Goal: Information Seeking & Learning: Find specific fact

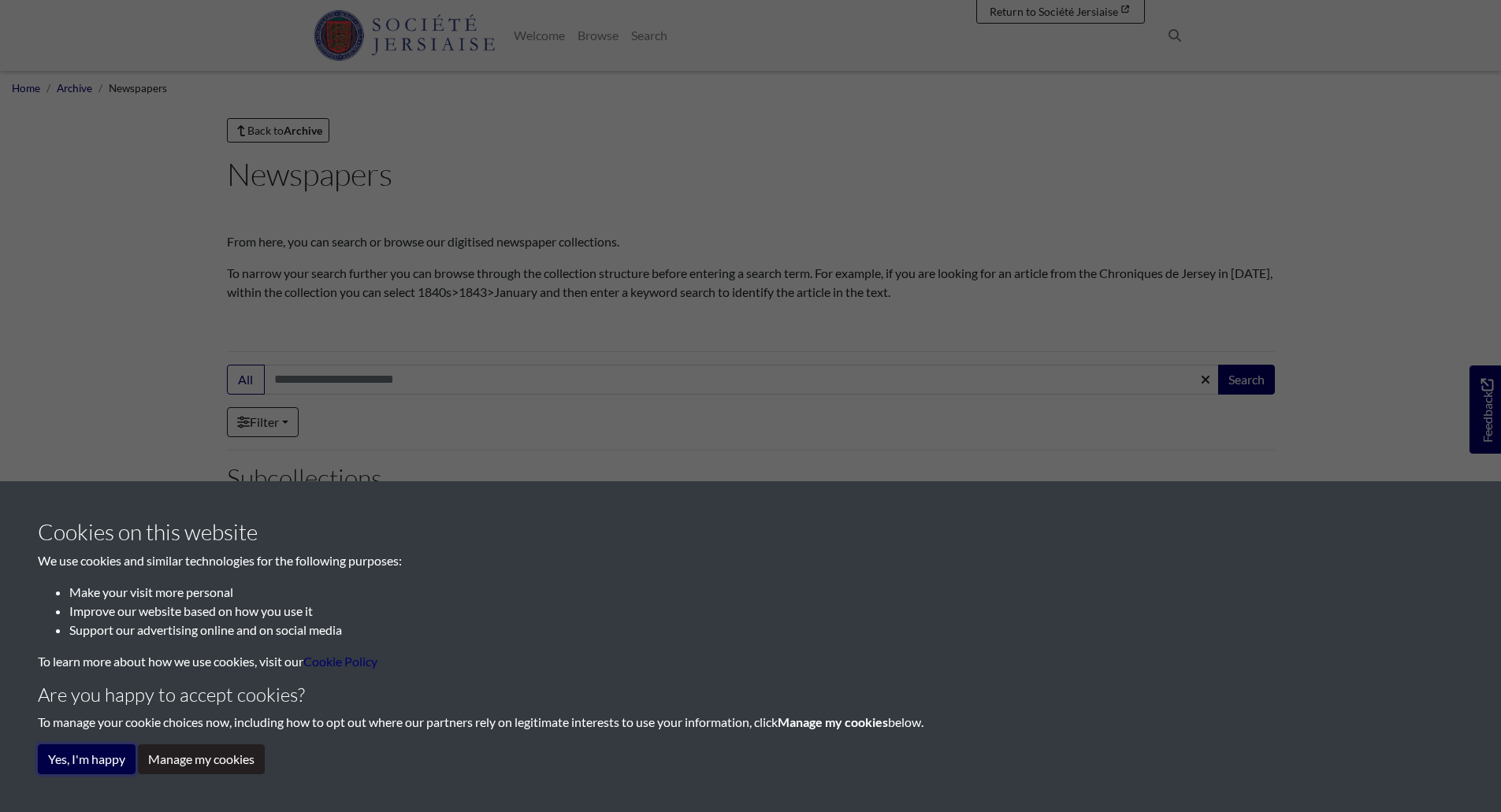
click at [67, 773] on button "Yes, I'm happy" at bounding box center [87, 759] width 98 height 30
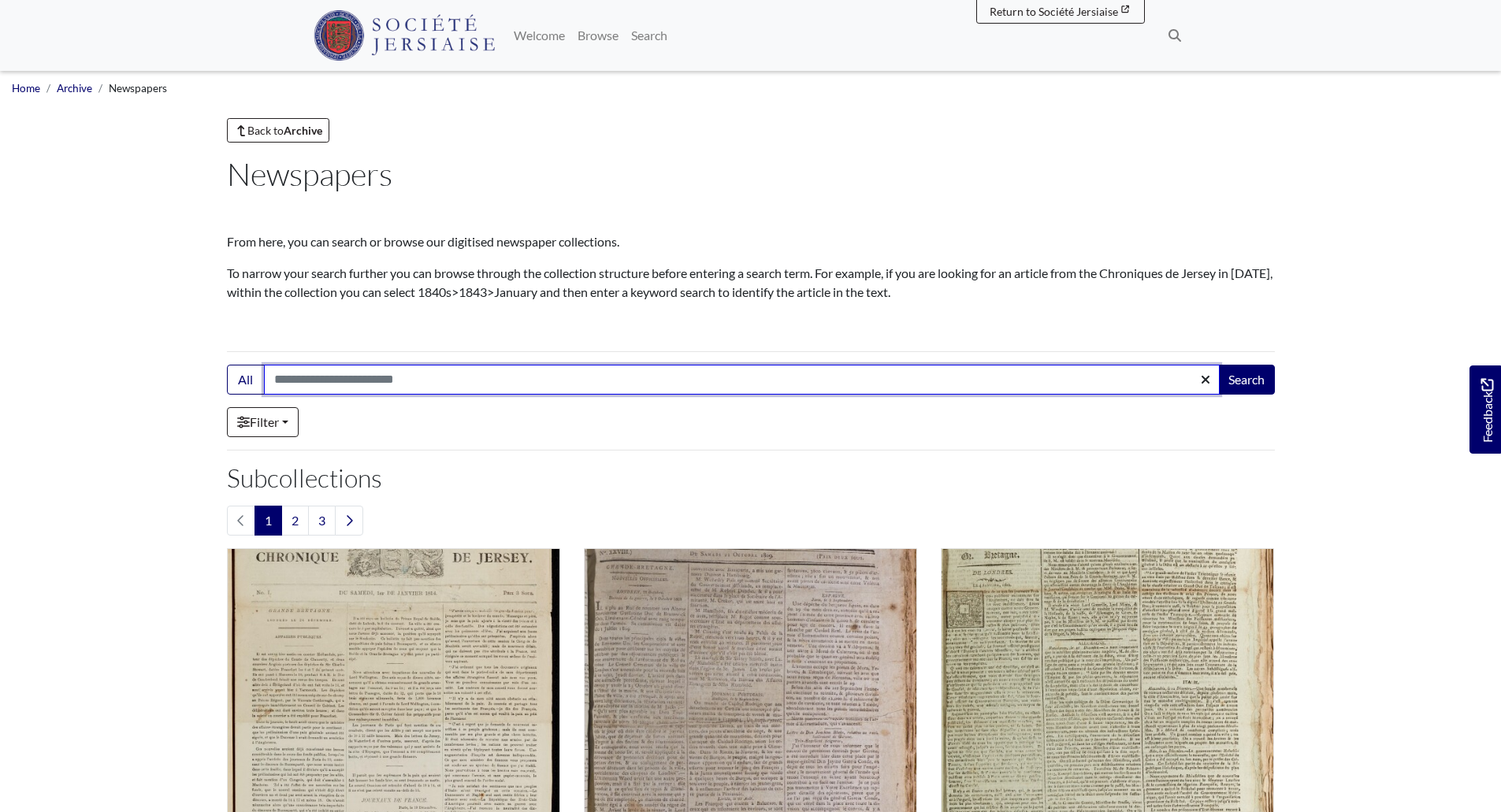
click at [282, 385] on input "Search:" at bounding box center [742, 379] width 956 height 30
type input "******"
click at [1219, 364] on button "Search" at bounding box center [1247, 379] width 57 height 30
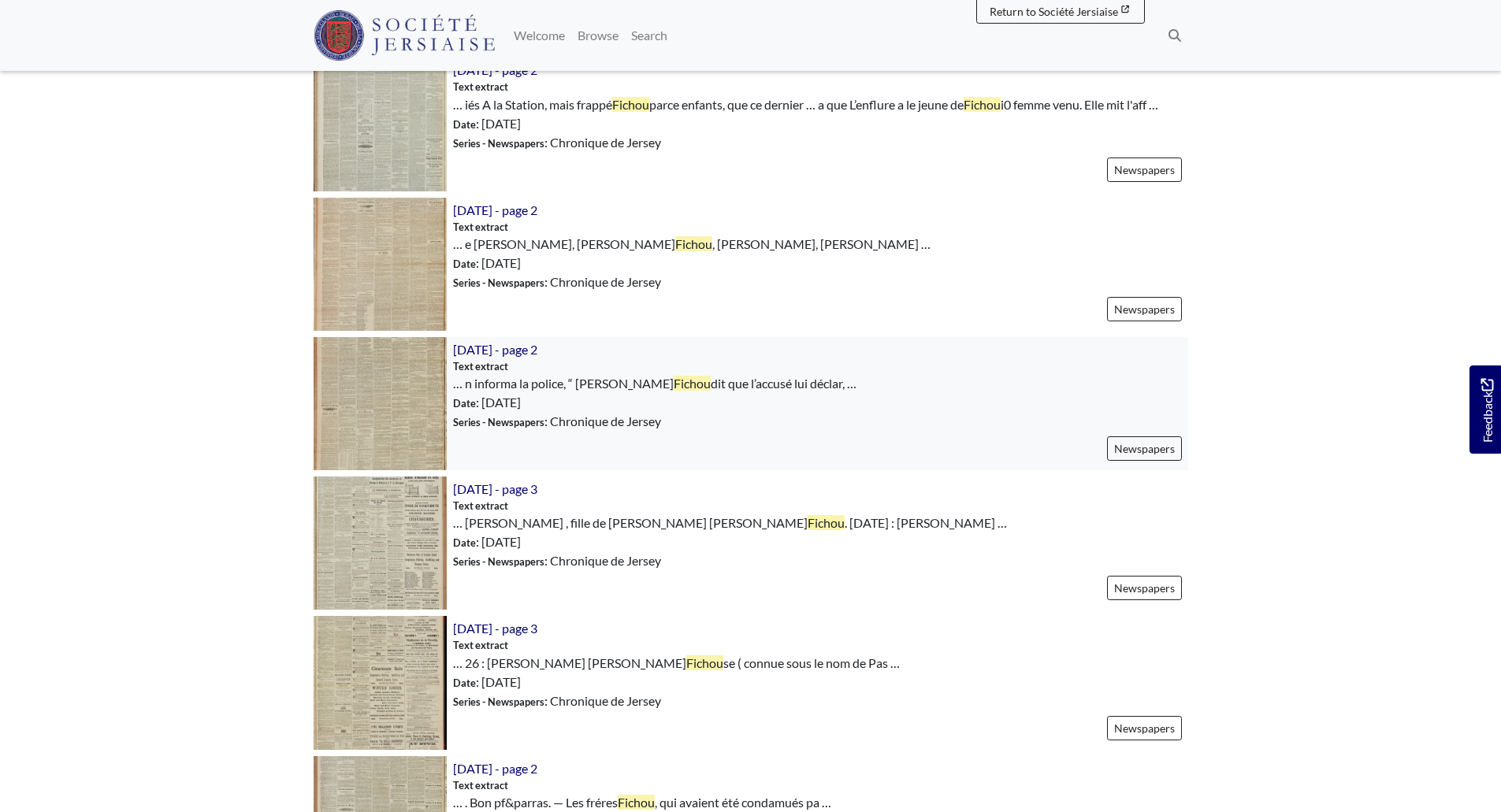
scroll to position [709, 0]
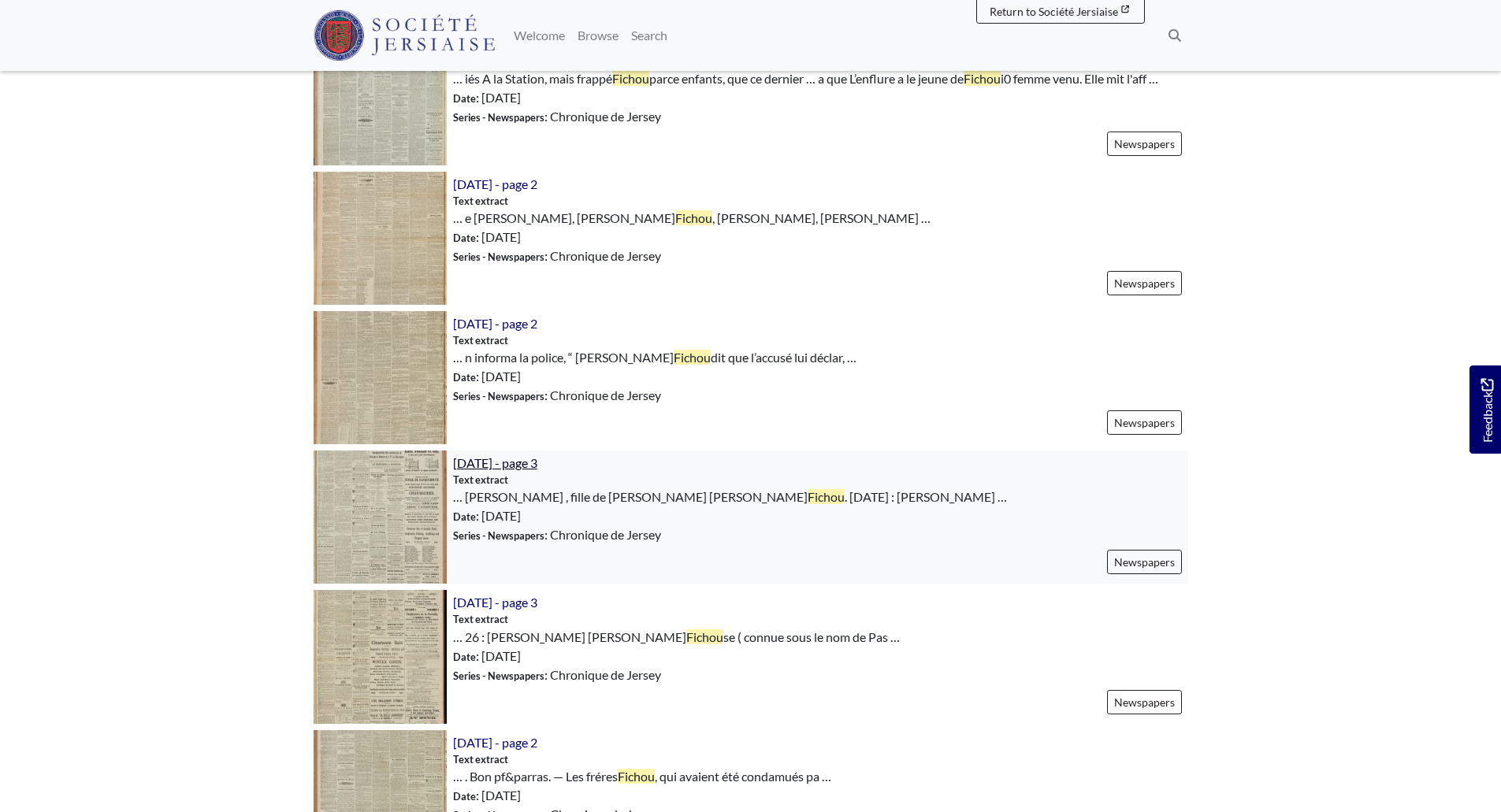
click at [518, 461] on span "11th April 1906 - page 3" at bounding box center [495, 462] width 84 height 15
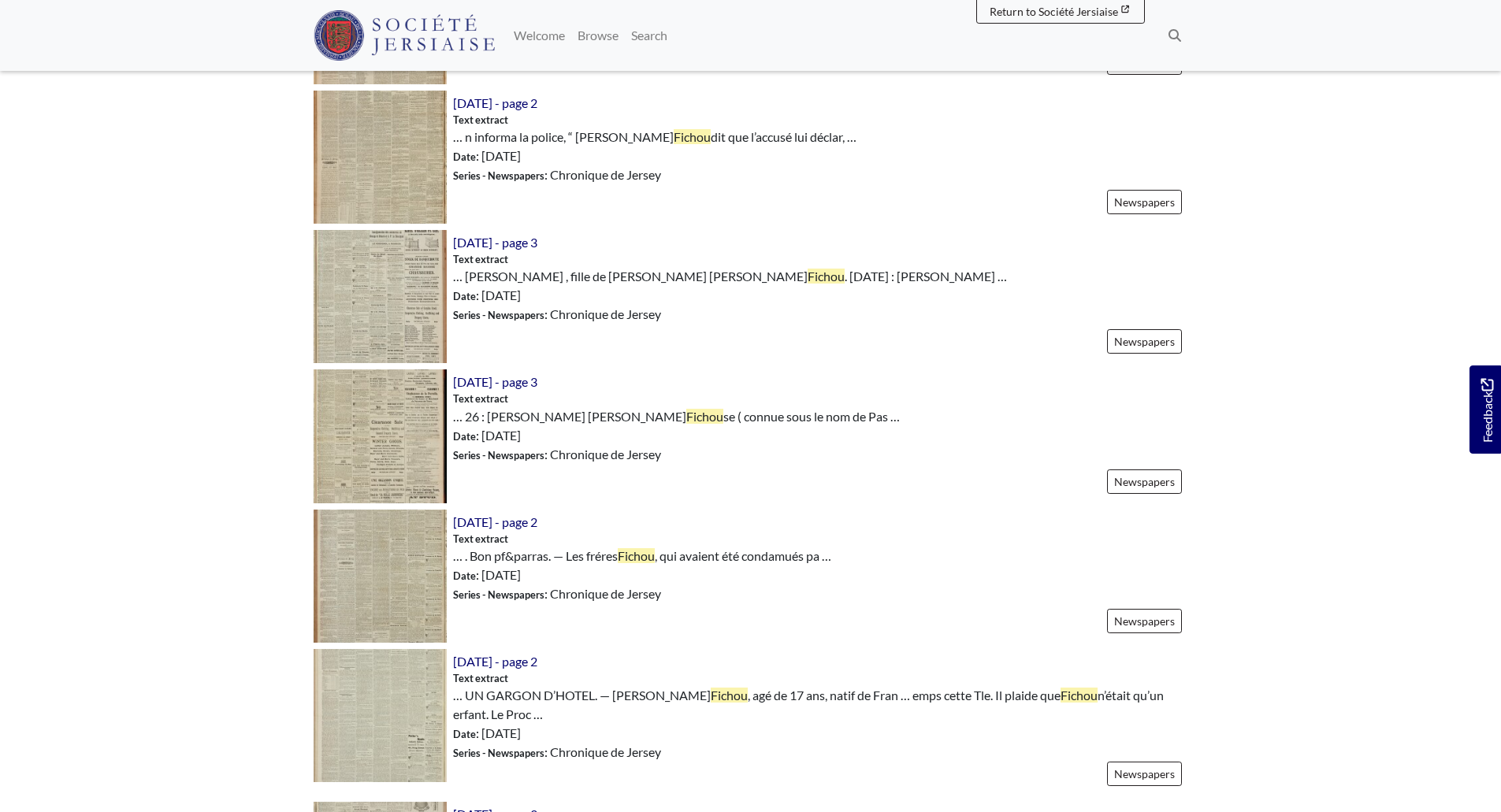
scroll to position [1025, 0]
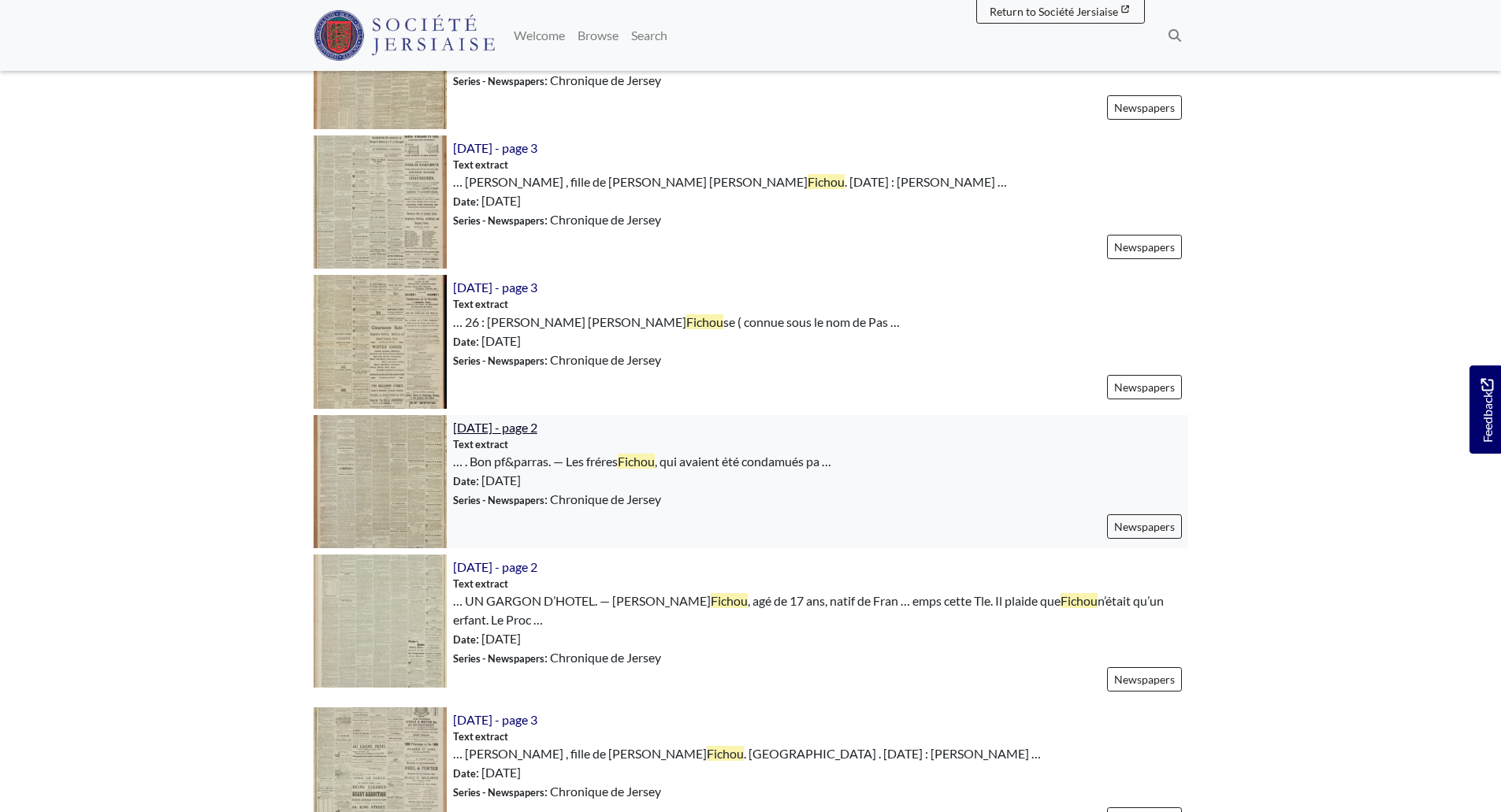
click at [538, 432] on span "3rd December 1904 - page 2" at bounding box center [495, 427] width 84 height 15
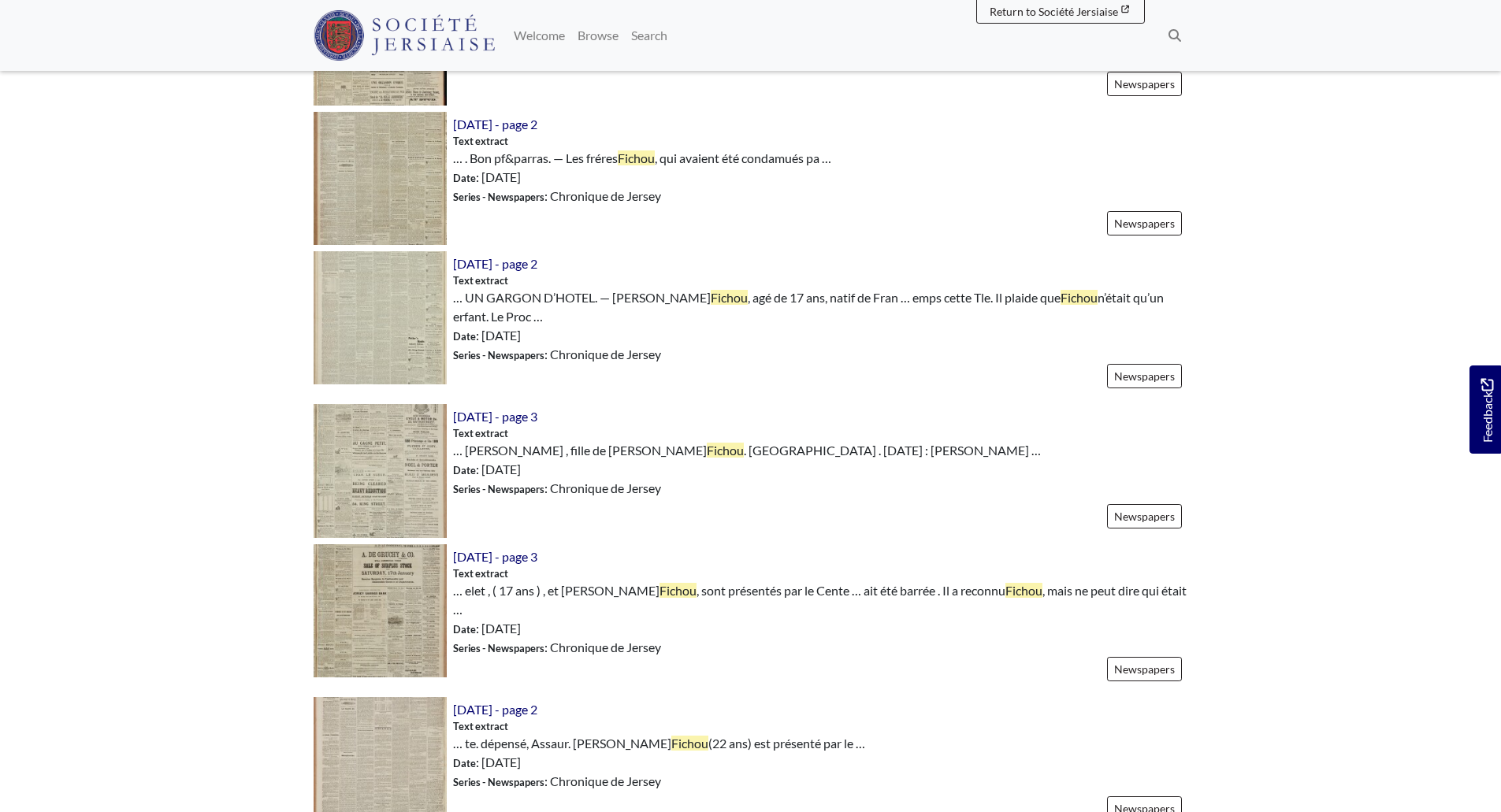
scroll to position [1339, 0]
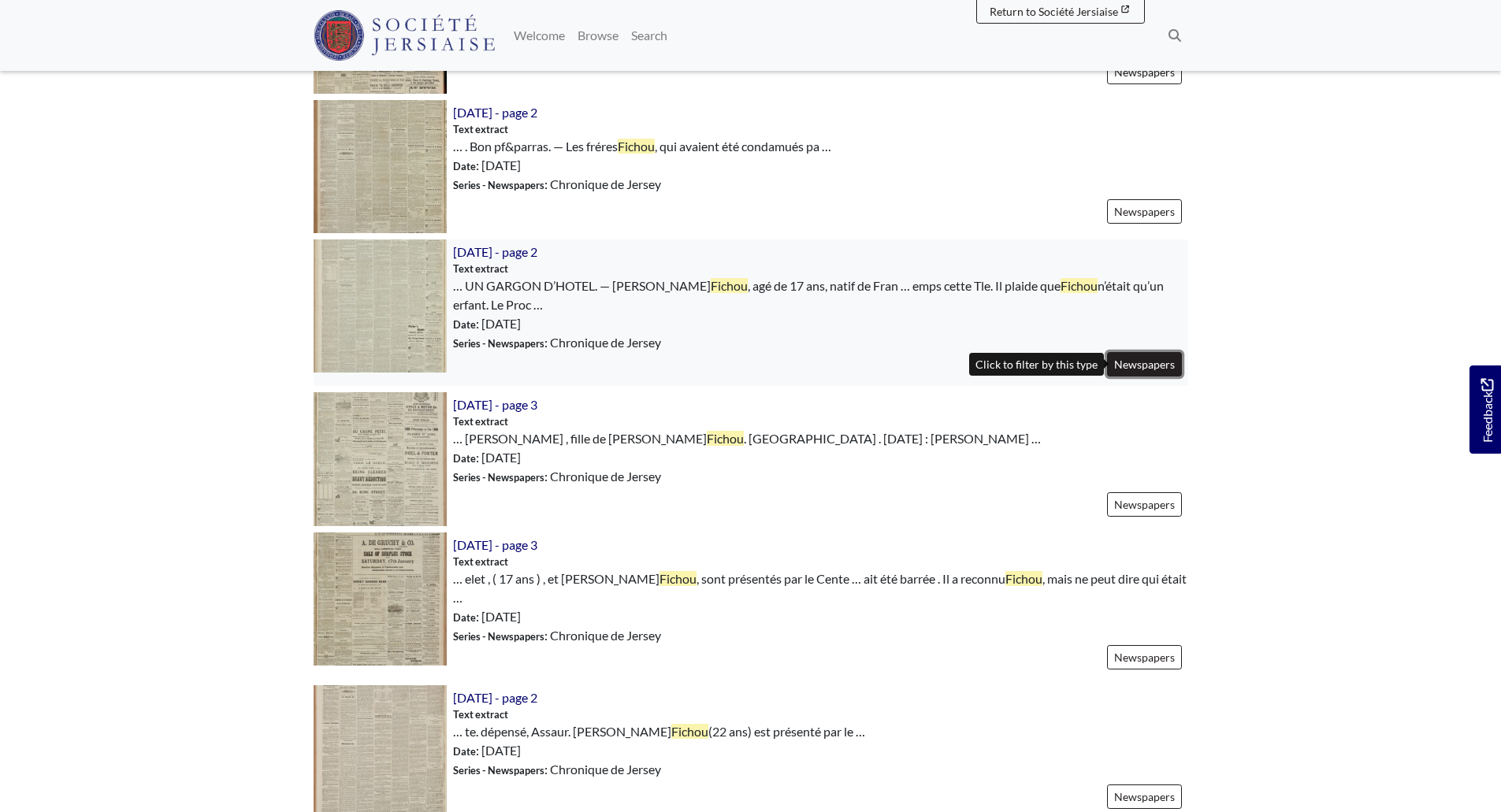
click at [1118, 362] on link "Newspapers" at bounding box center [1144, 364] width 75 height 24
click at [505, 246] on span "[DATE] - page 2" at bounding box center [495, 251] width 84 height 15
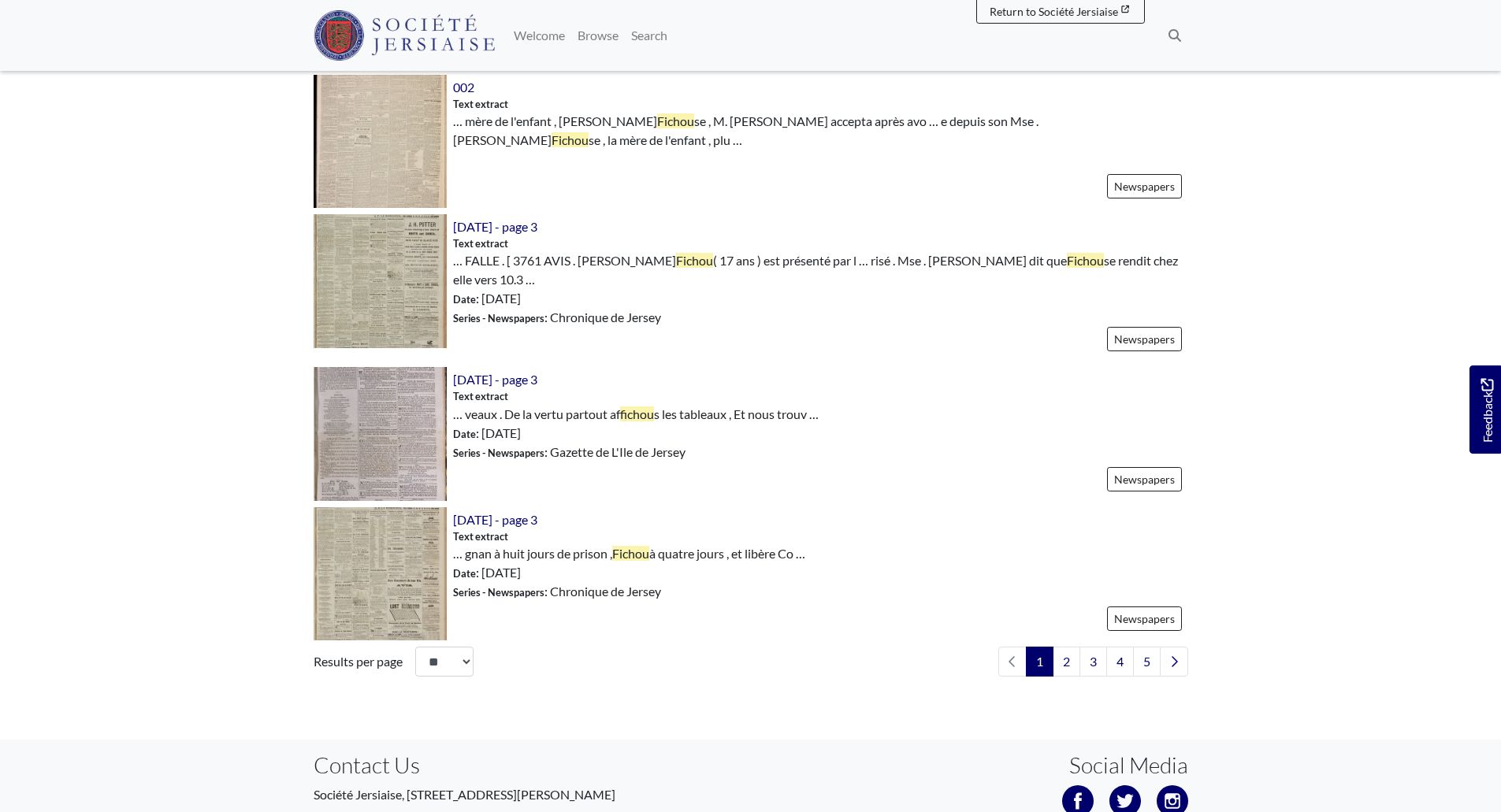
scroll to position [2127, 0]
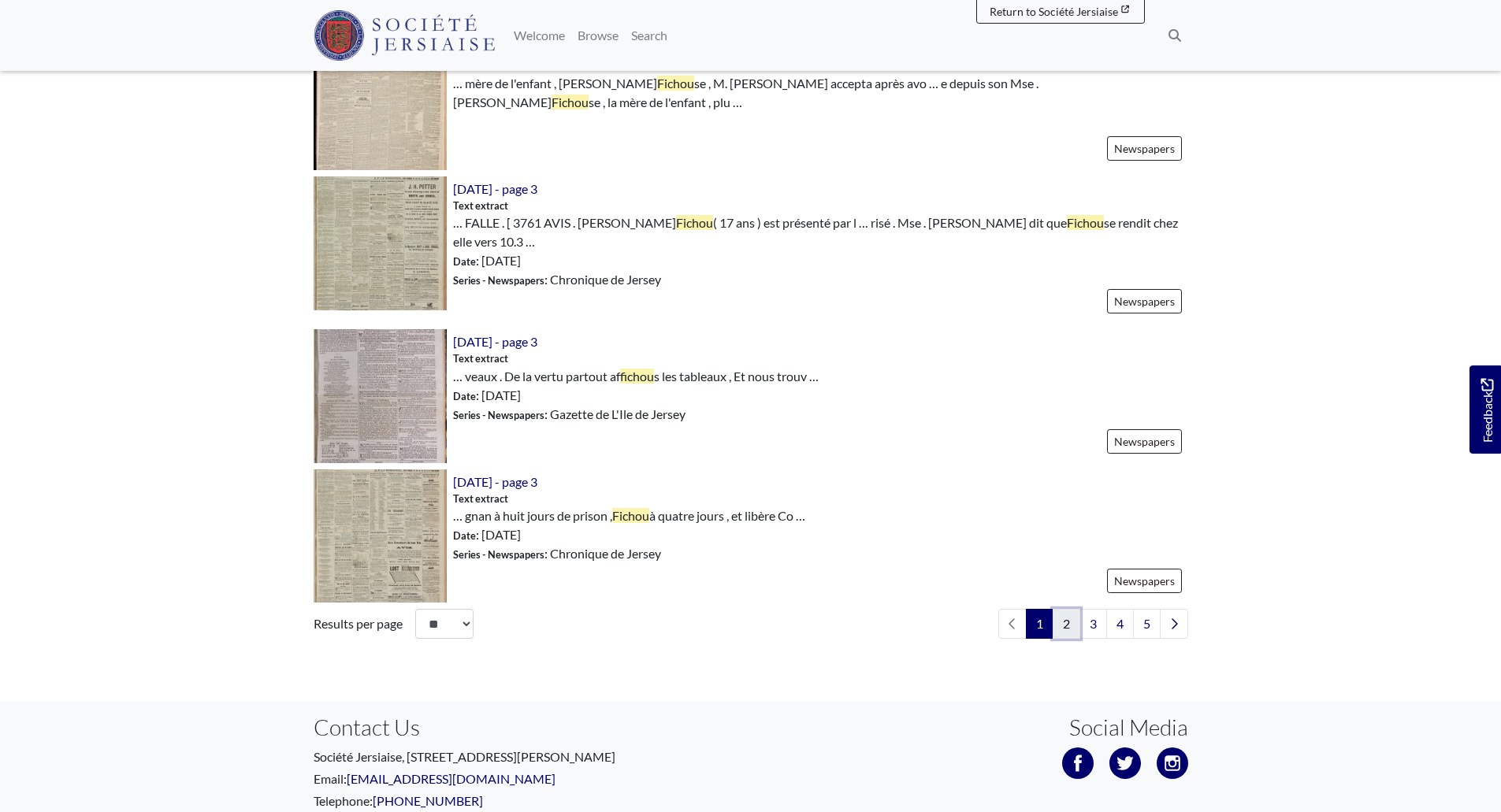
click at [1076, 609] on link "2" at bounding box center [1067, 623] width 27 height 30
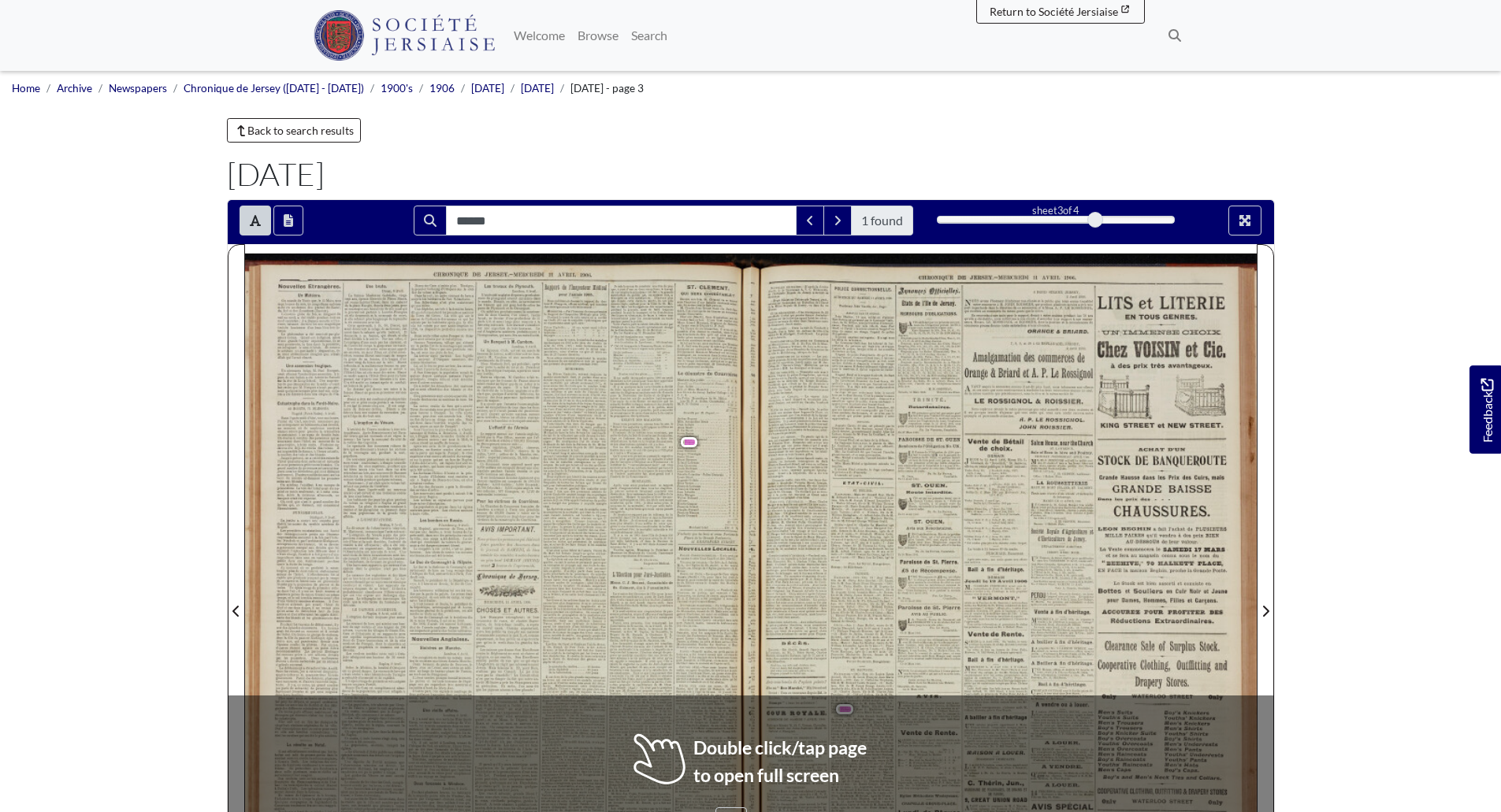
click at [672, 481] on div "Nouvelles Etrangères . Un Météore . On mande de Tunis que , le 15 Mars , vers s…" at bounding box center [498, 606] width 506 height 706
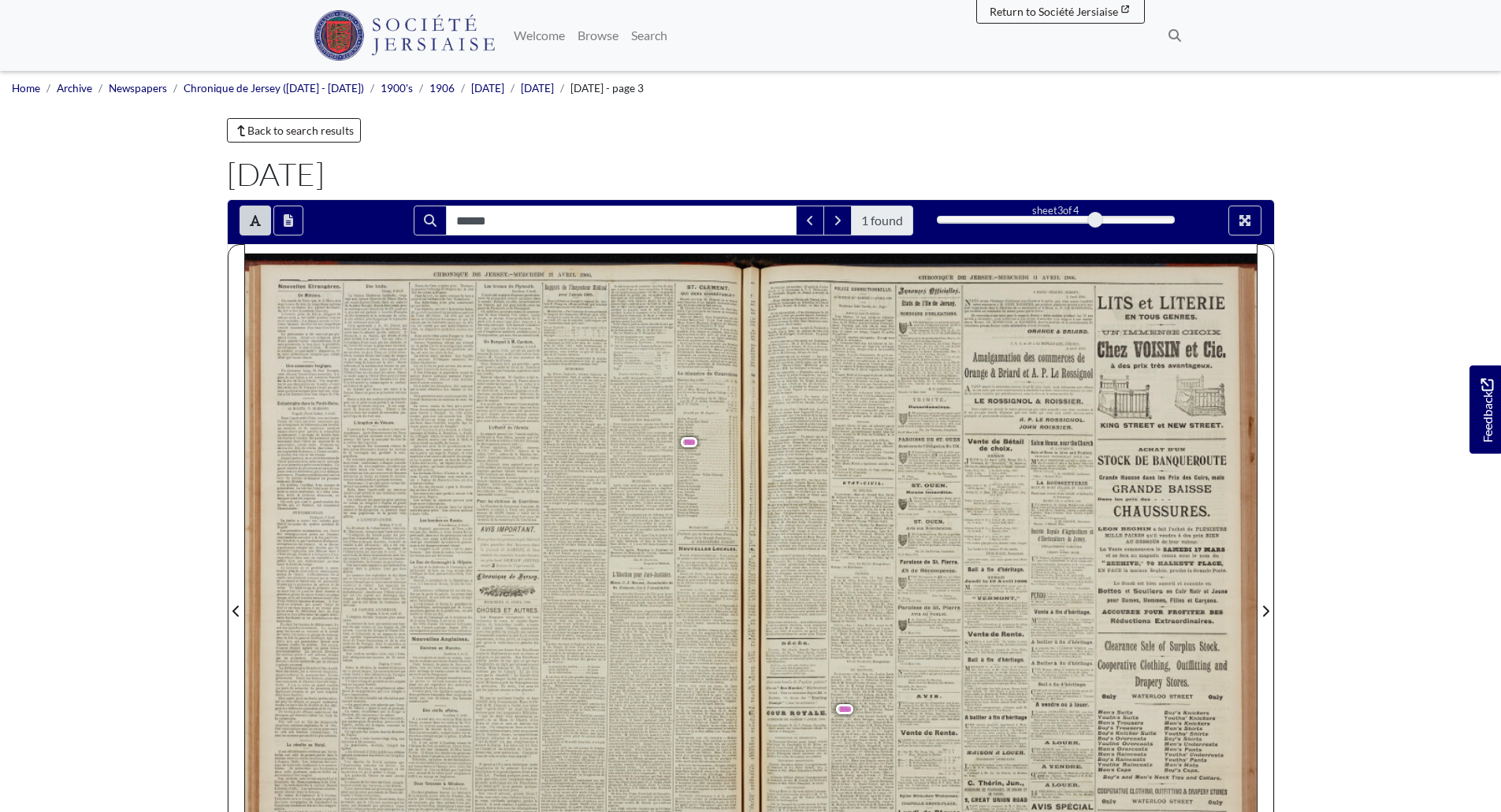
click at [683, 462] on span "Roland" at bounding box center [696, 462] width 38 height 5
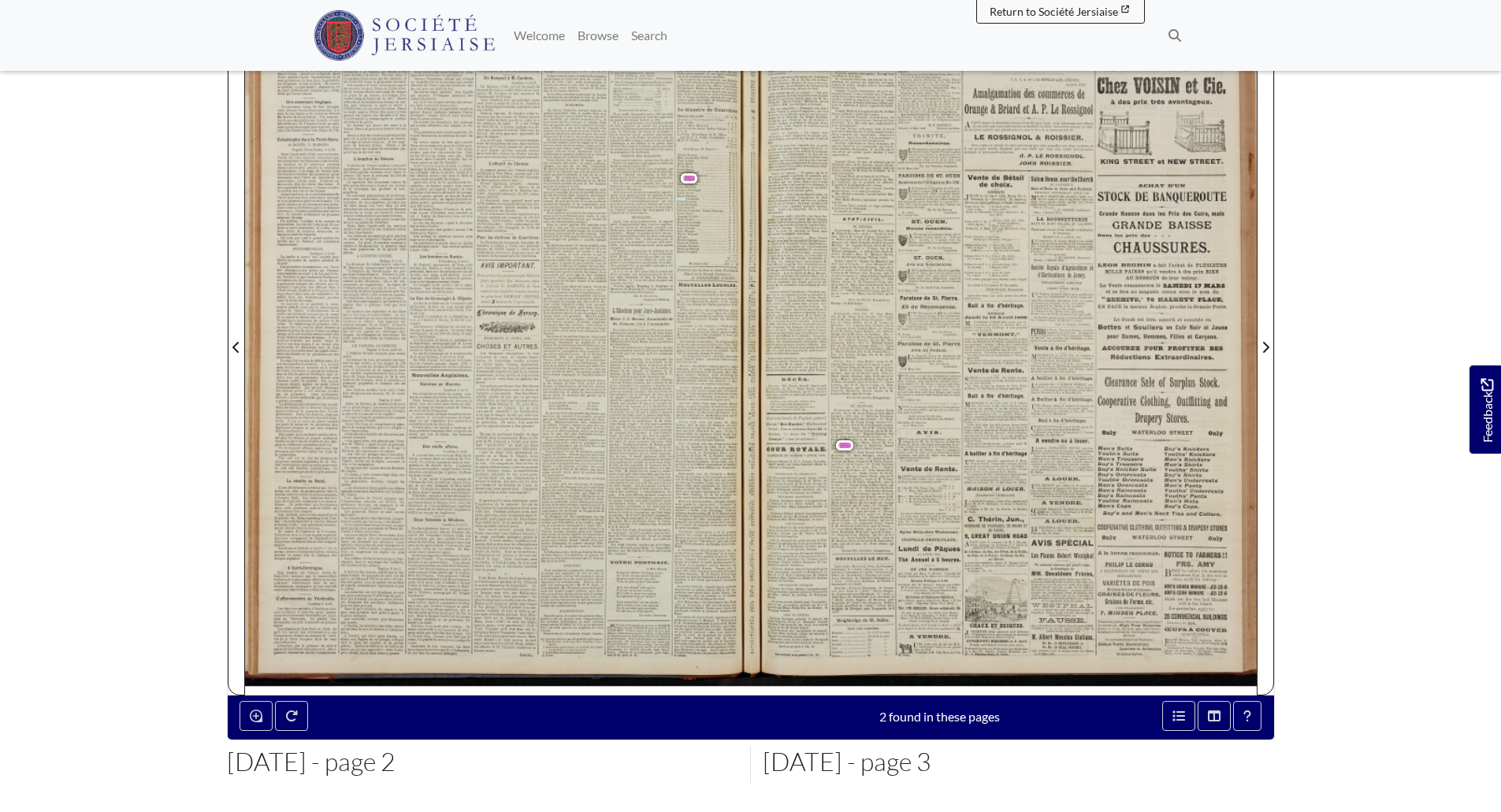
scroll to position [276, 0]
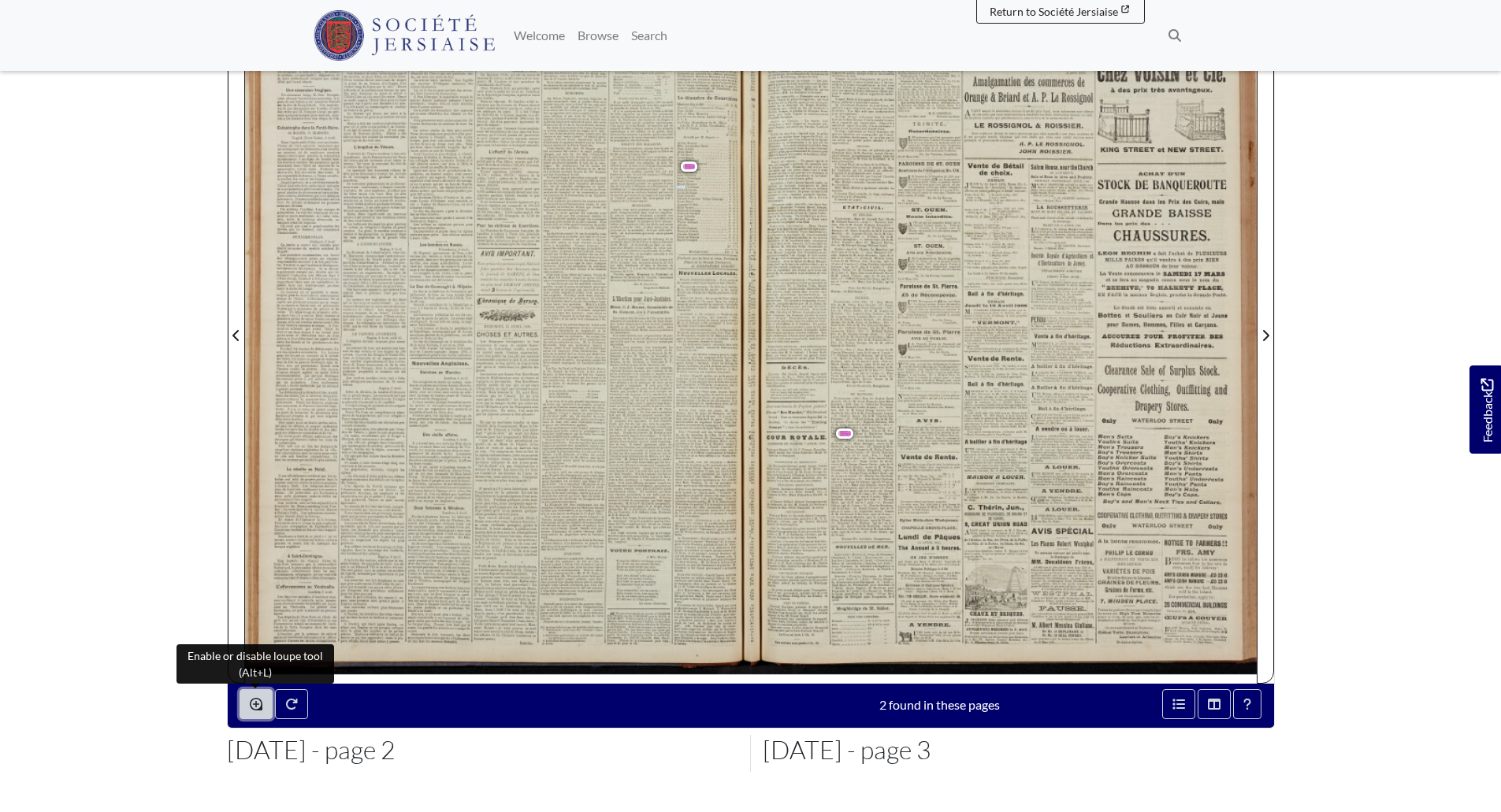
click at [250, 707] on icon "Enable or disable loupe tool (Alt+L)" at bounding box center [256, 704] width 13 height 13
click at [254, 705] on icon "Enable or disable loupe tool (Alt+L)" at bounding box center [256, 704] width 13 height 13
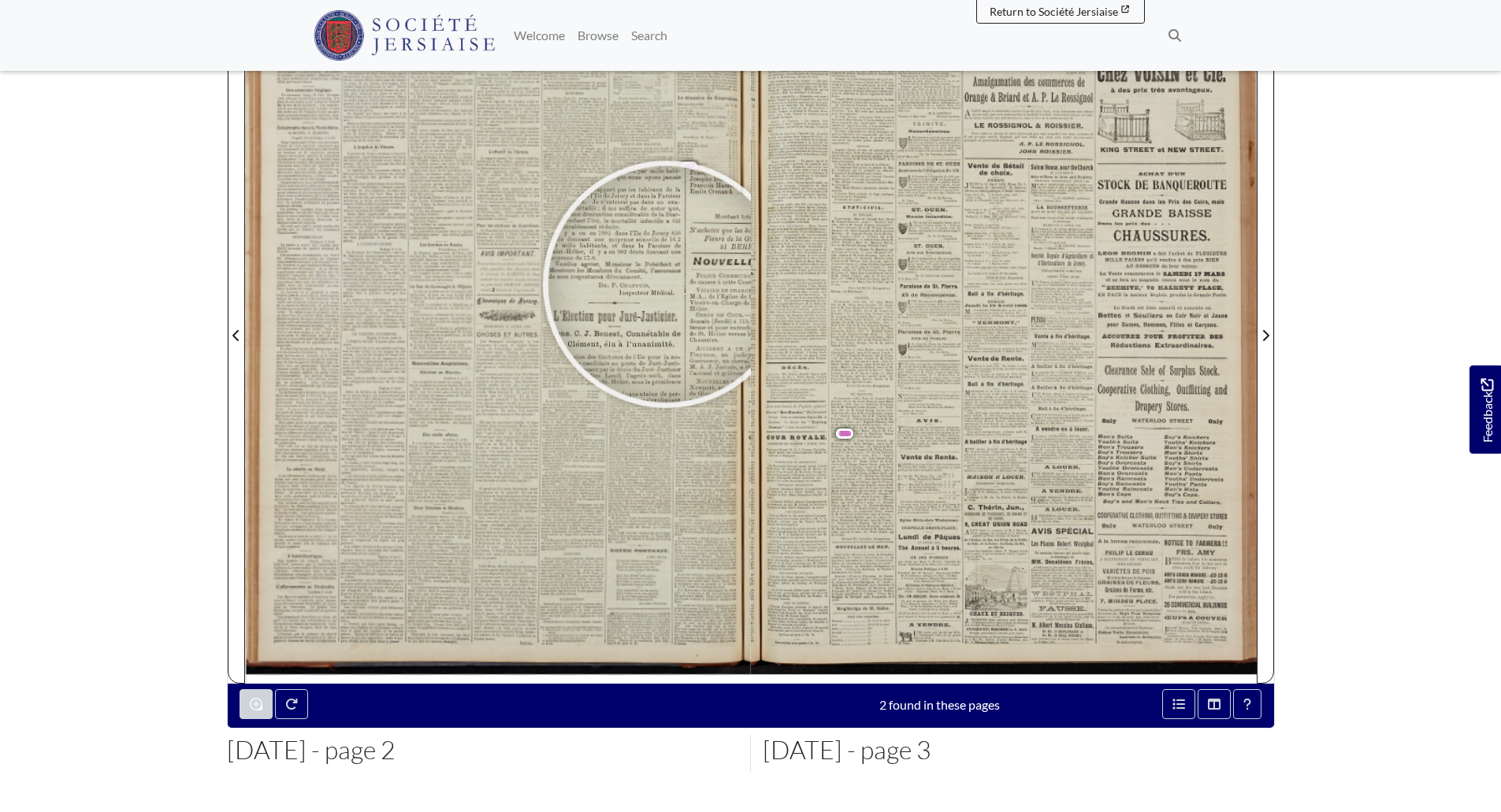
click at [666, 285] on div at bounding box center [666, 285] width 237 height 237
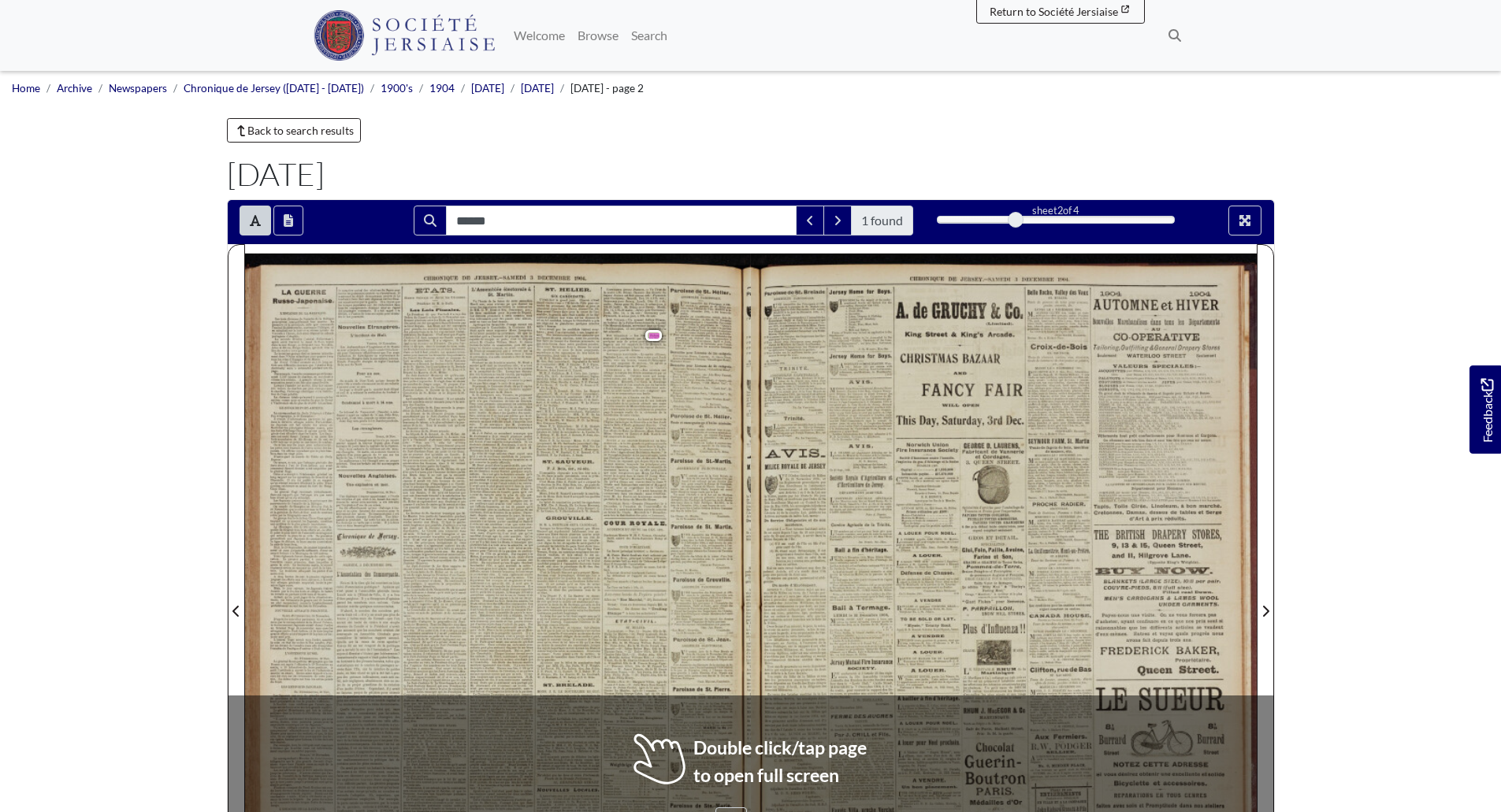
drag, startPoint x: 1016, startPoint y: 220, endPoint x: 1030, endPoint y: 219, distance: 14.0
click at [1030, 219] on div "2" at bounding box center [1057, 220] width 238 height 15
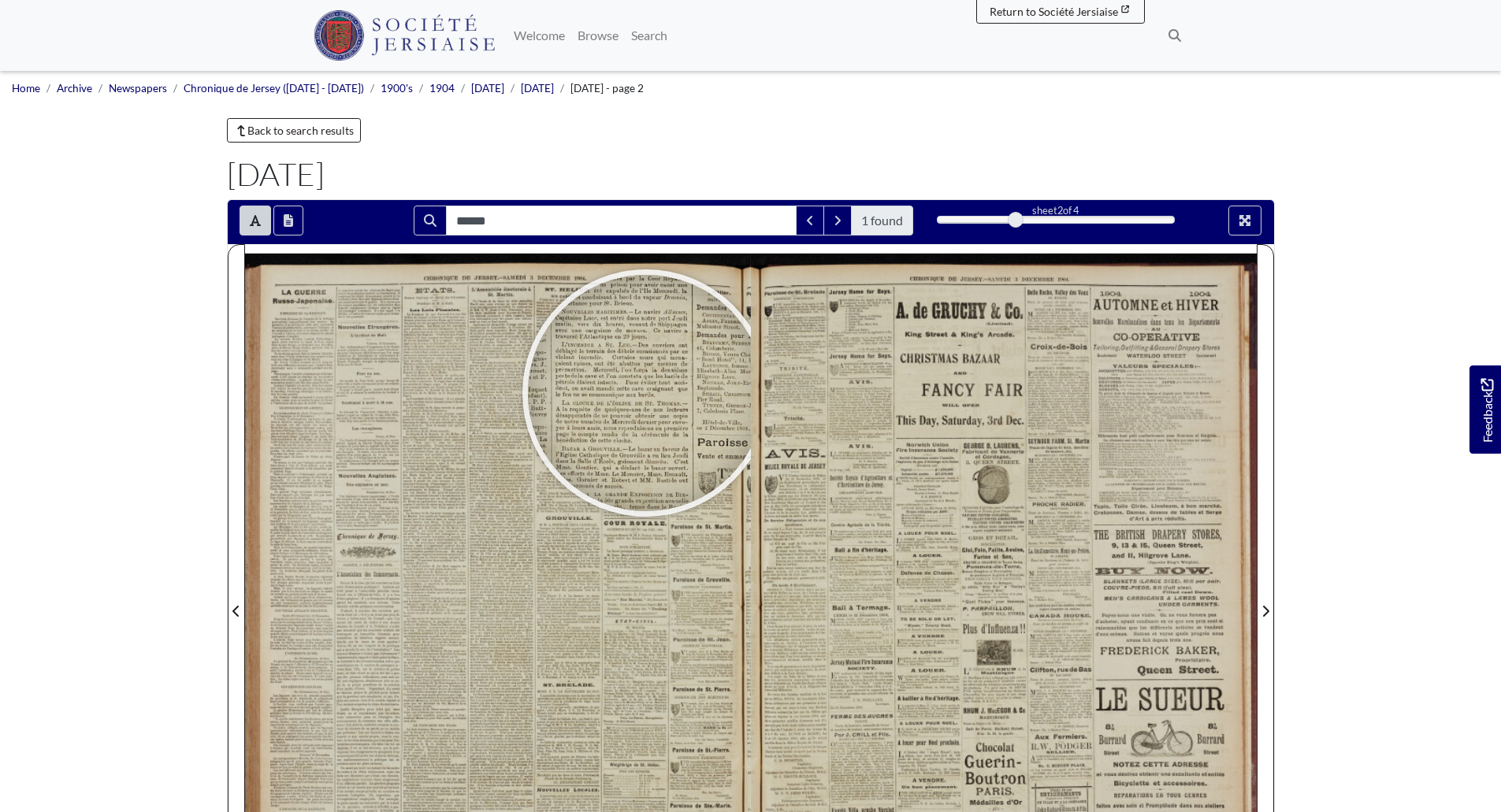
click at [646, 394] on div at bounding box center [647, 394] width 237 height 237
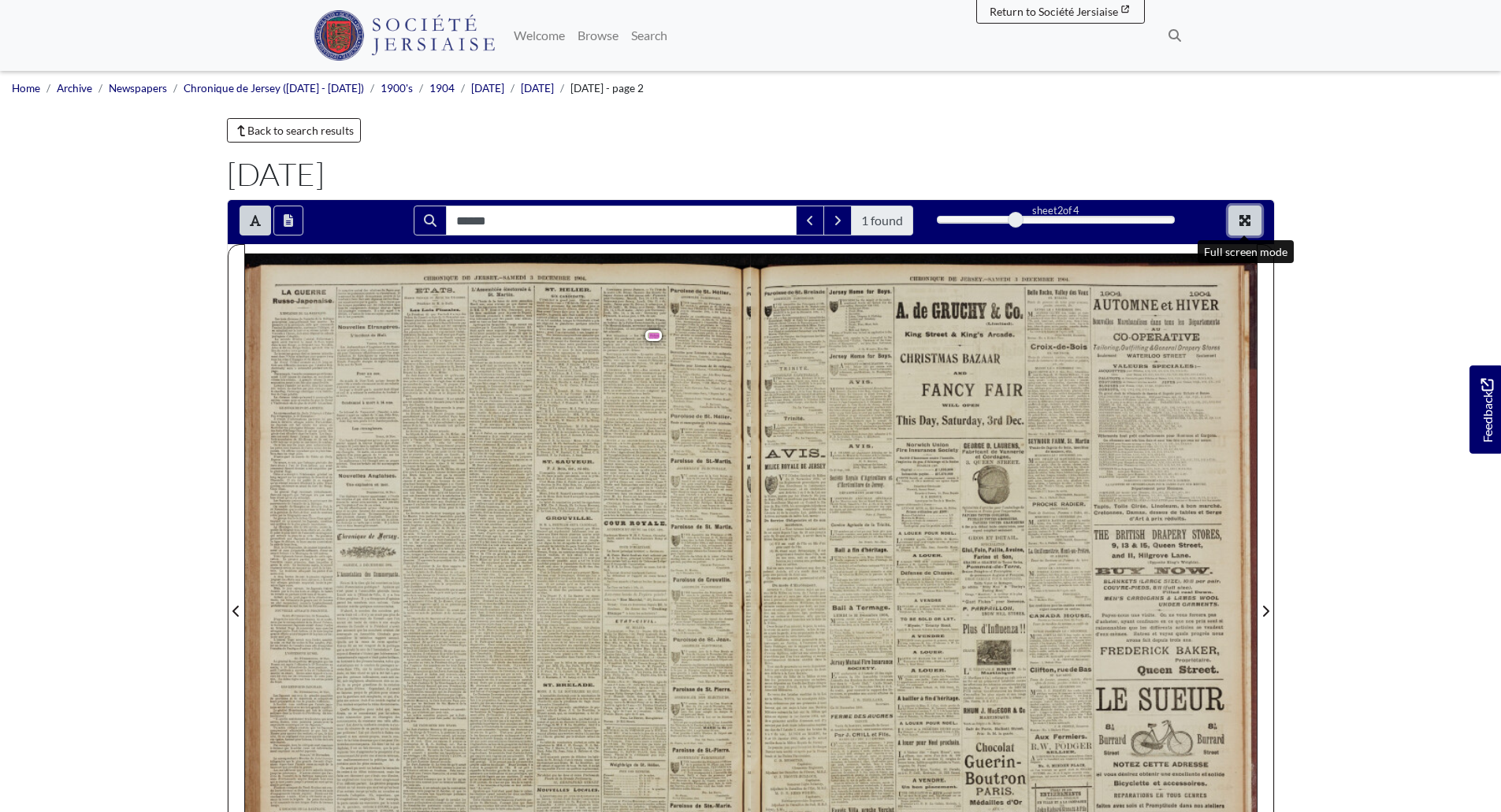
click at [1245, 217] on icon "Full screen mode" at bounding box center [1245, 220] width 13 height 13
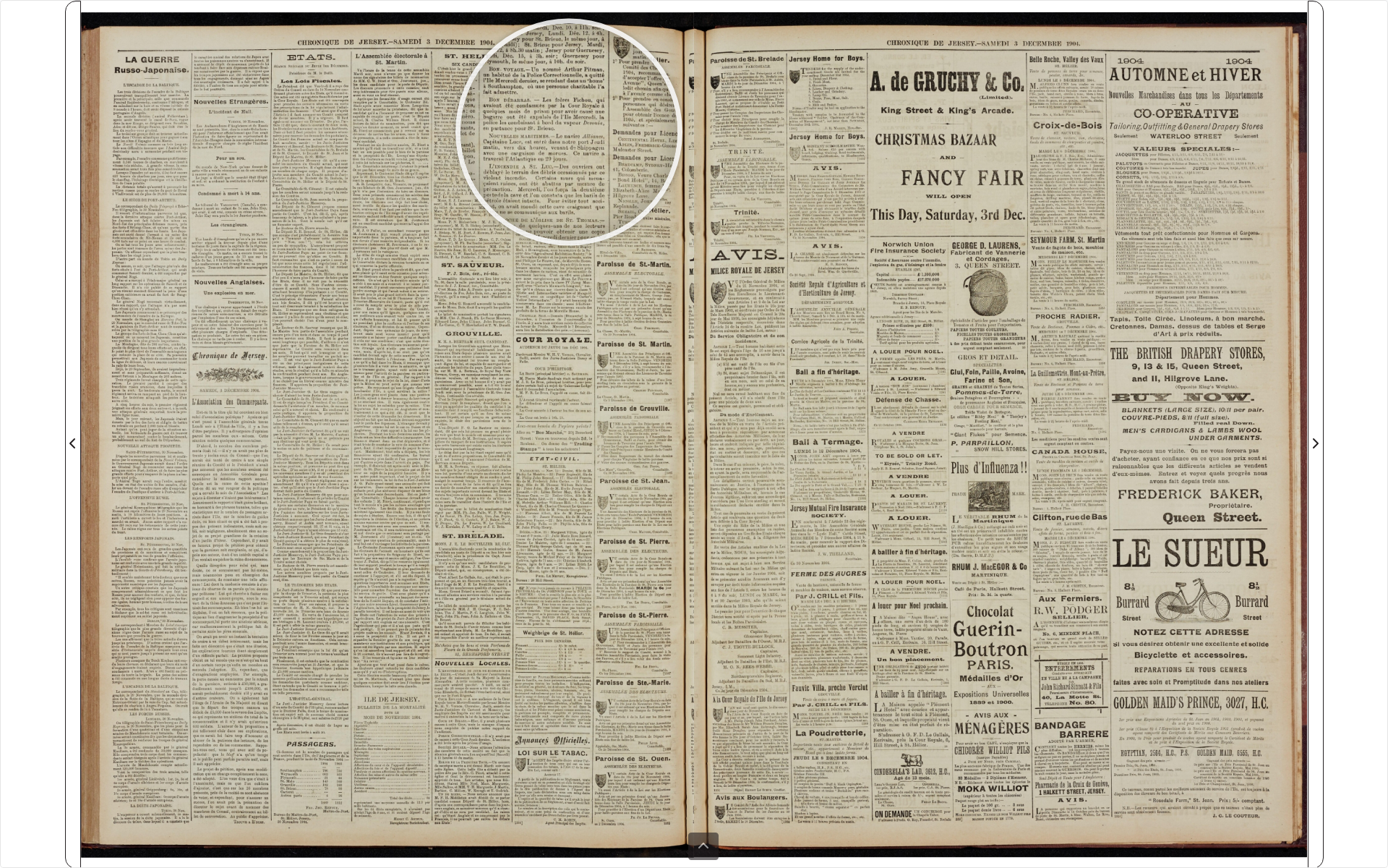
click at [569, 131] on div at bounding box center [569, 131] width 217 height 217
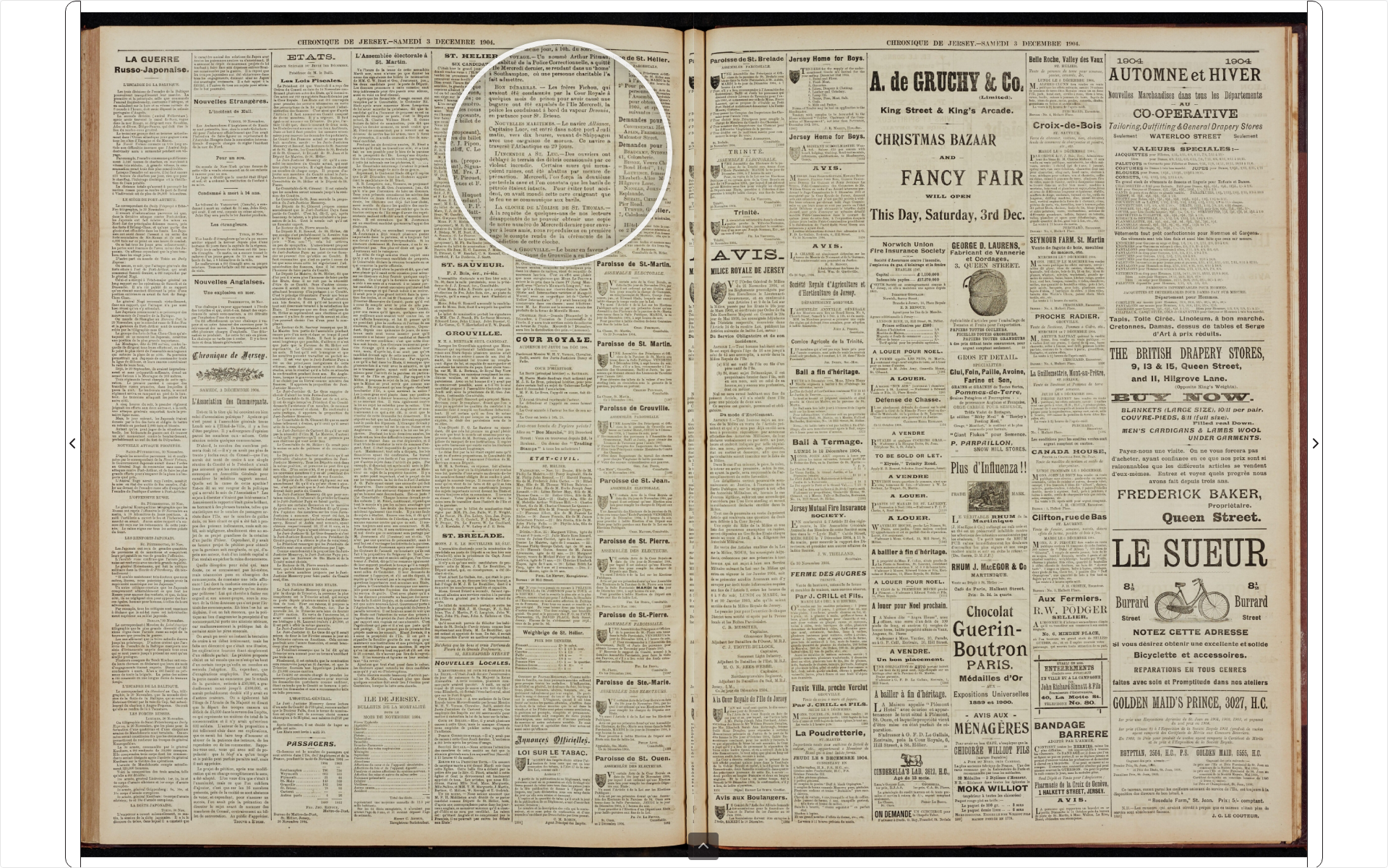
click at [559, 153] on div at bounding box center [559, 153] width 217 height 217
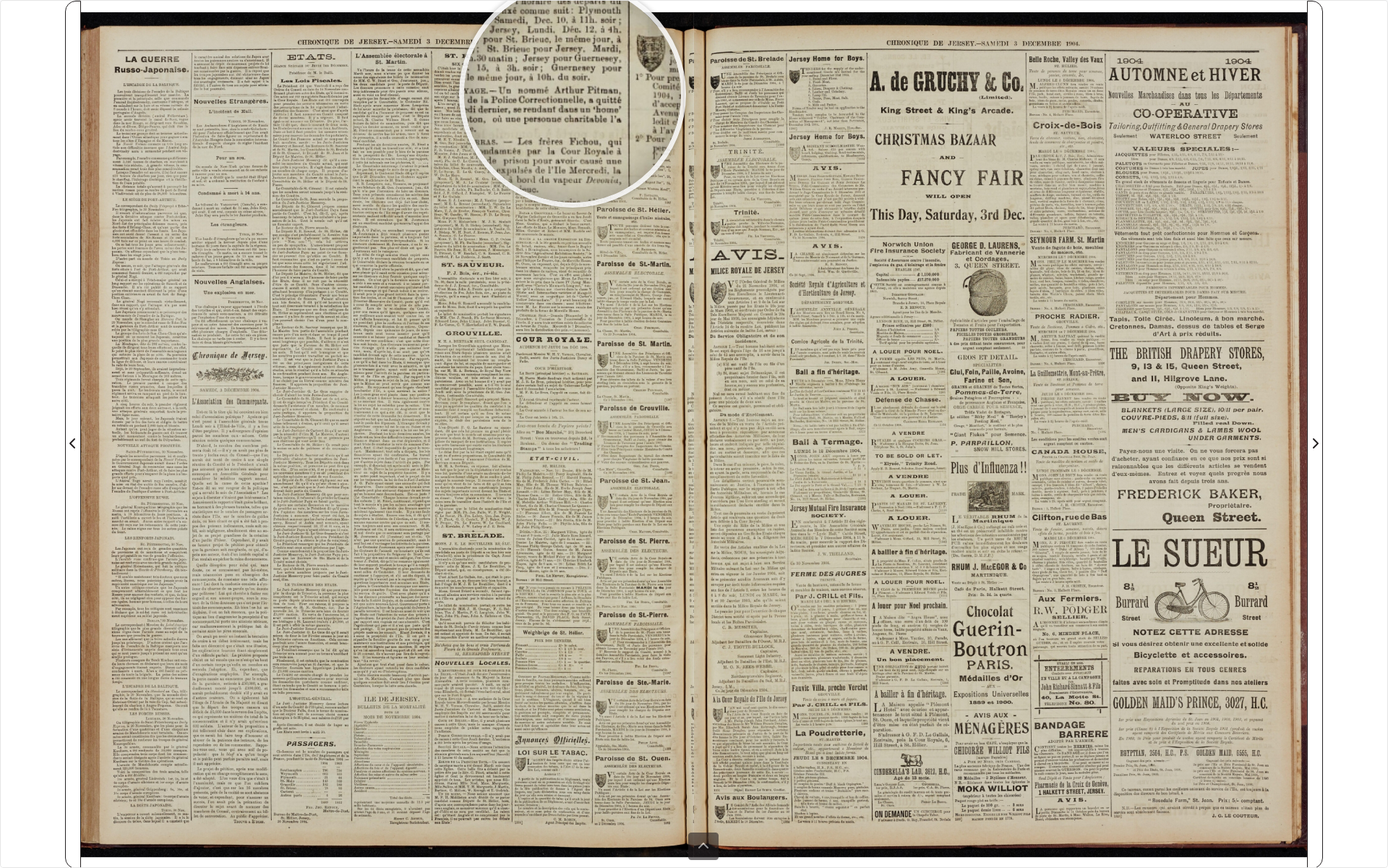
click at [573, 94] on div at bounding box center [573, 94] width 217 height 217
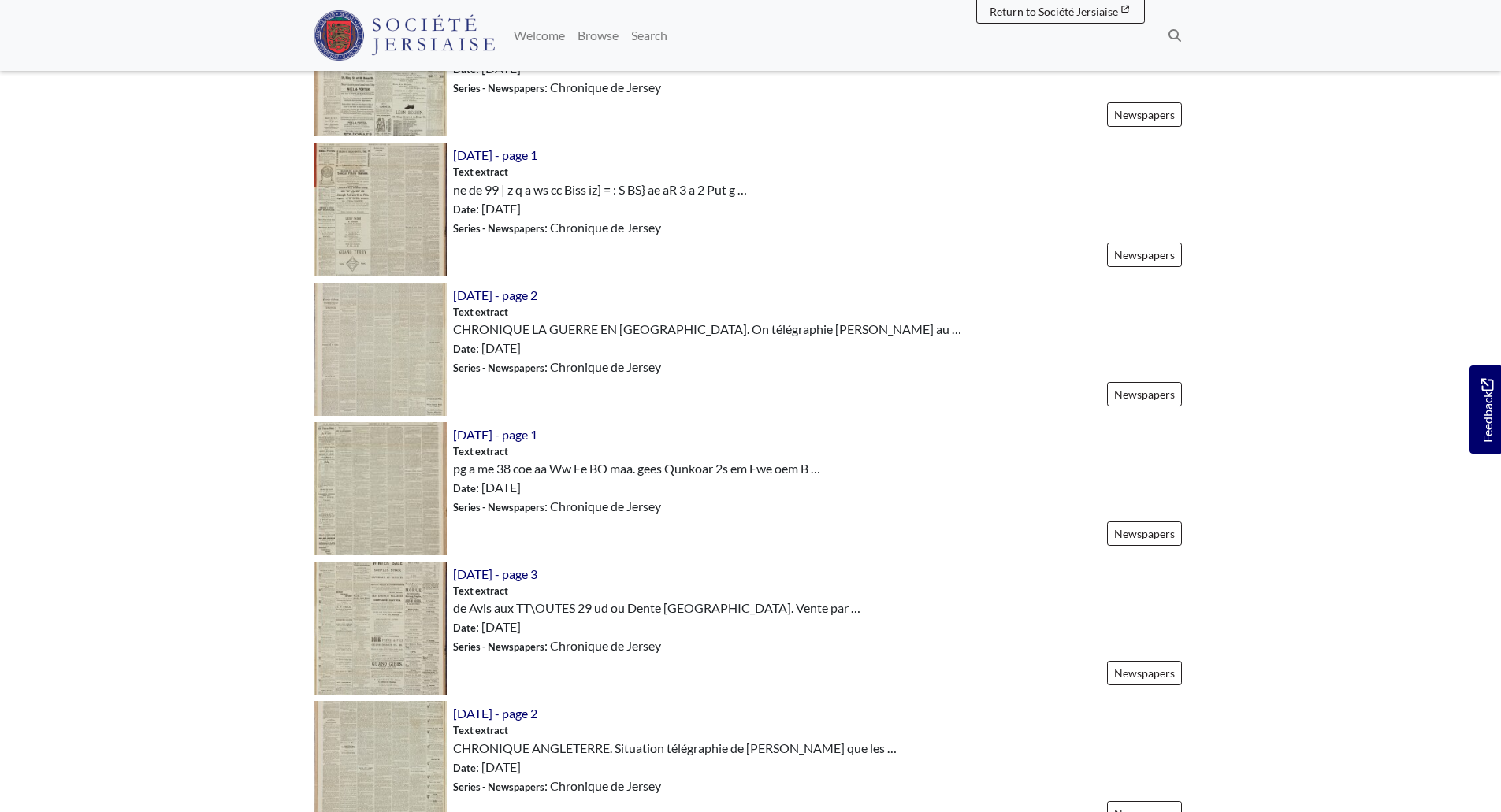
scroll to position [2127, 0]
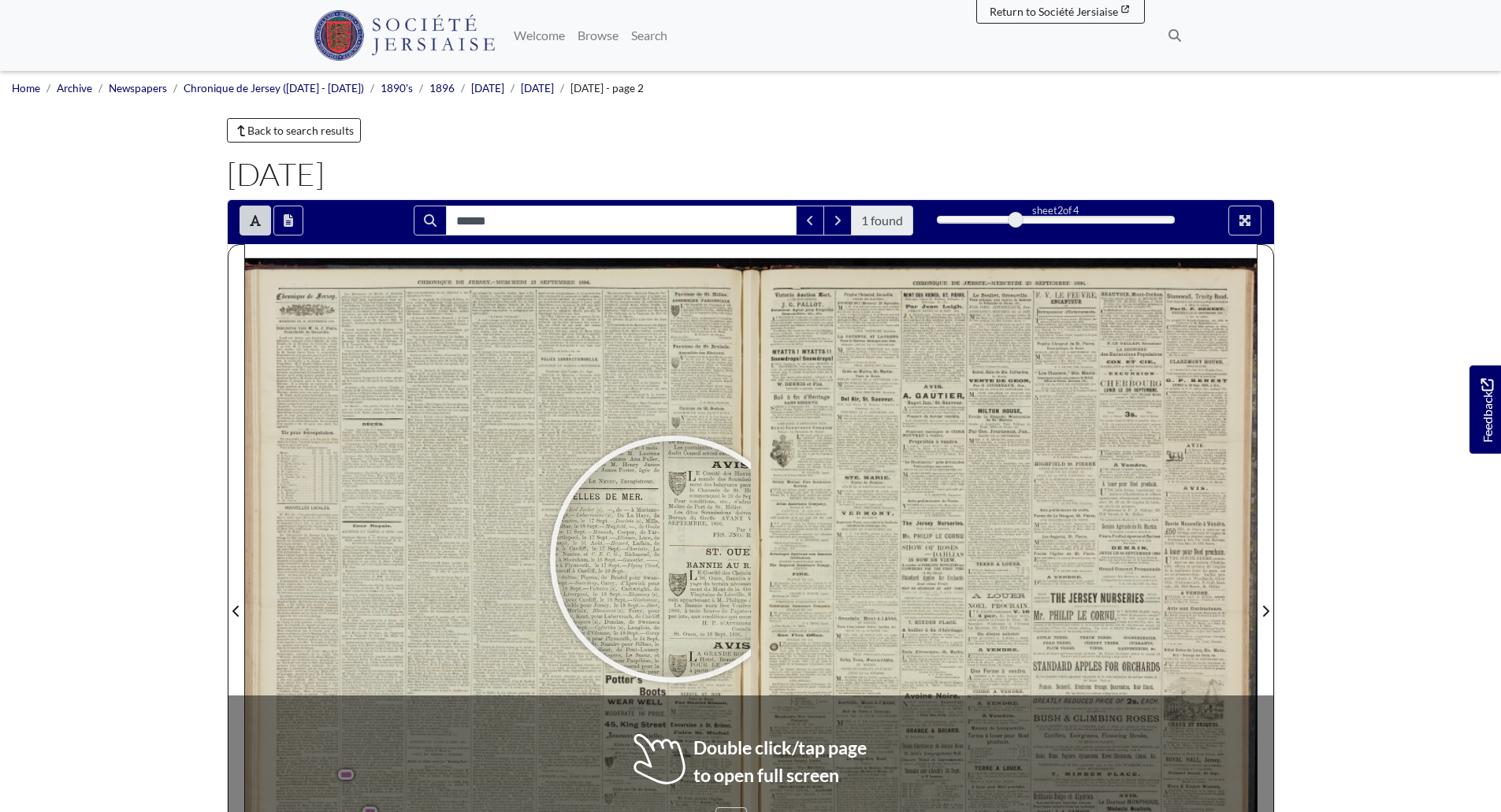
click at [674, 559] on div at bounding box center [674, 560] width 237 height 237
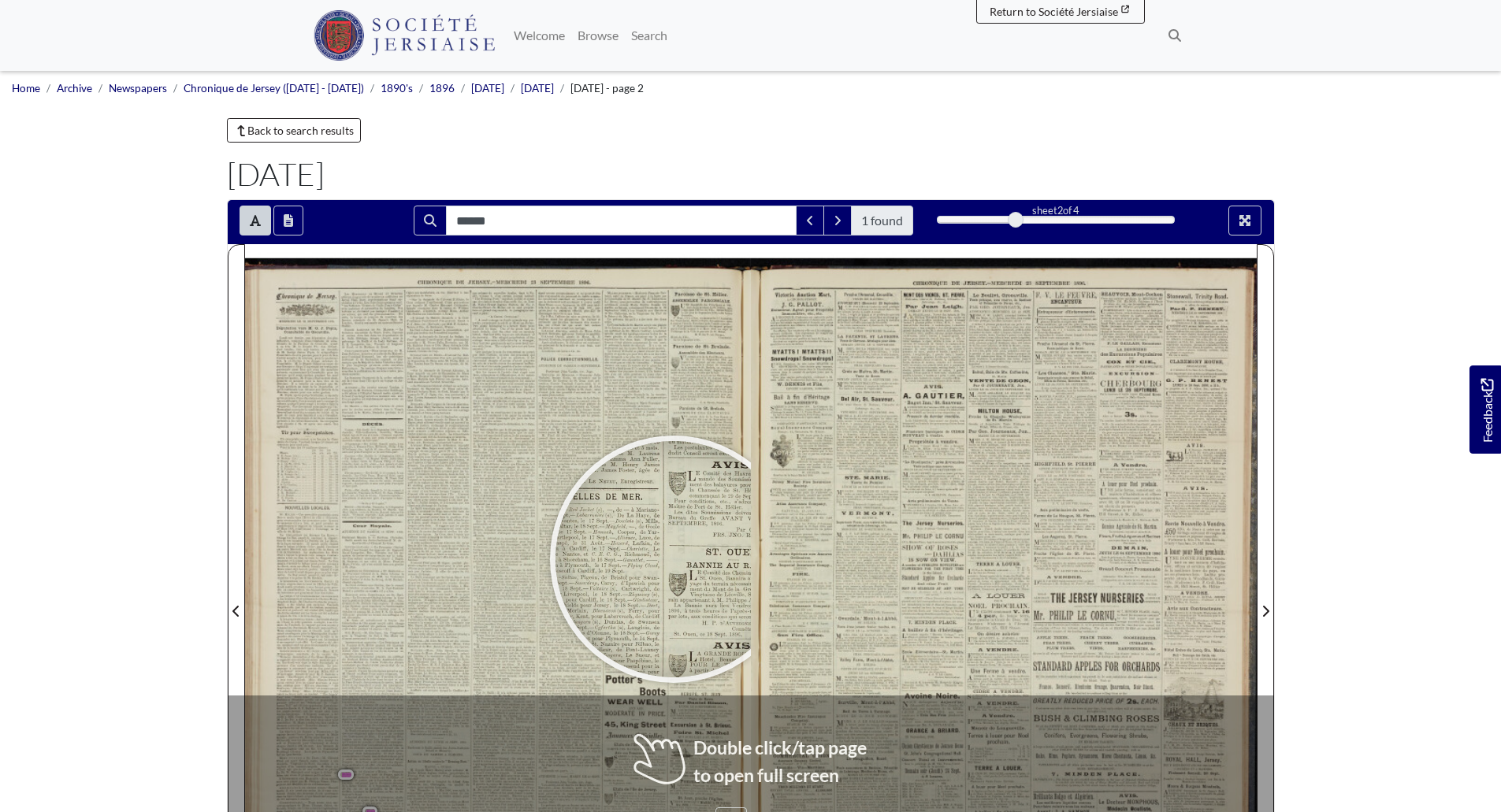
click at [674, 559] on div at bounding box center [674, 560] width 237 height 237
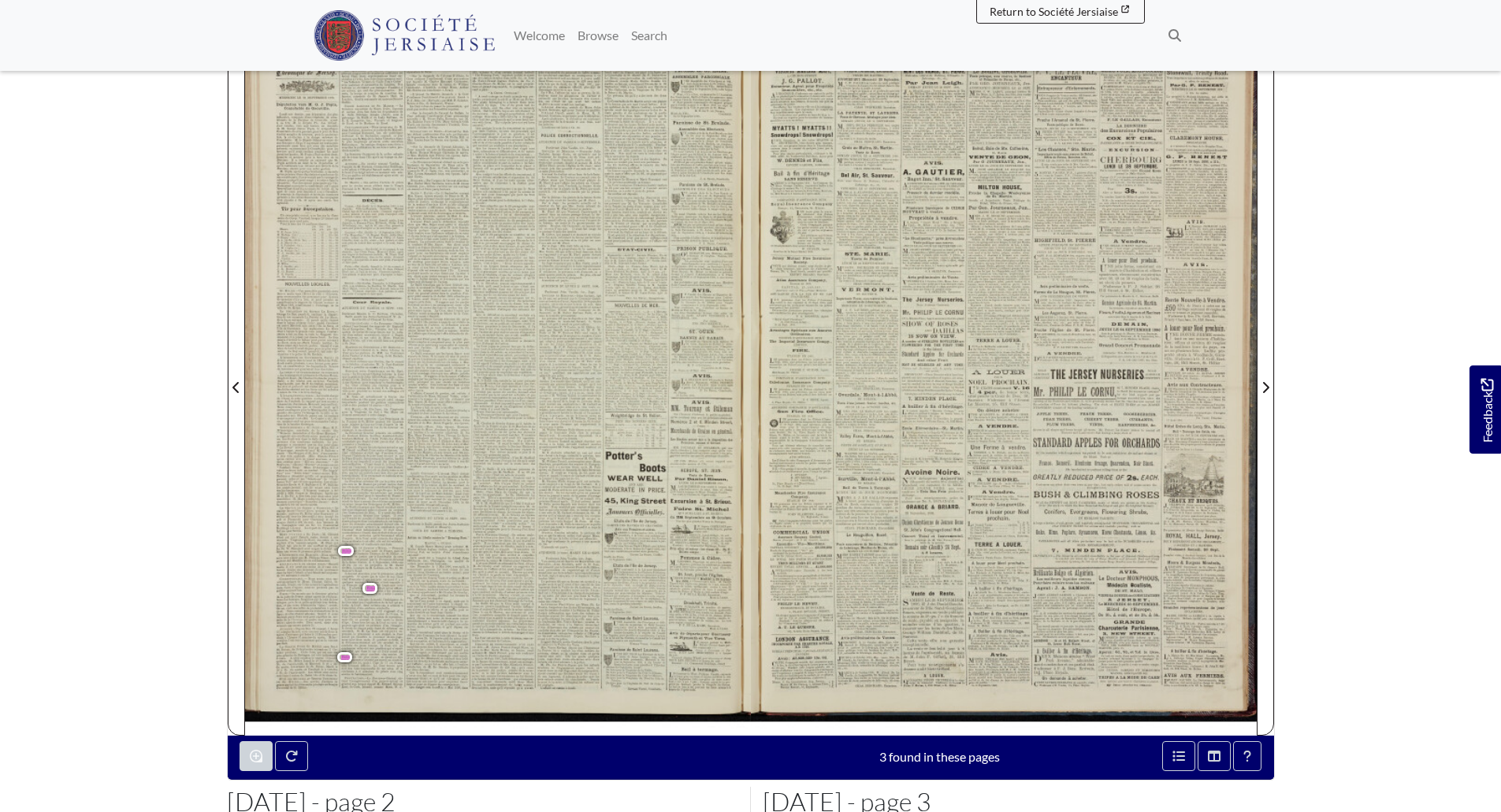
scroll to position [241, 0]
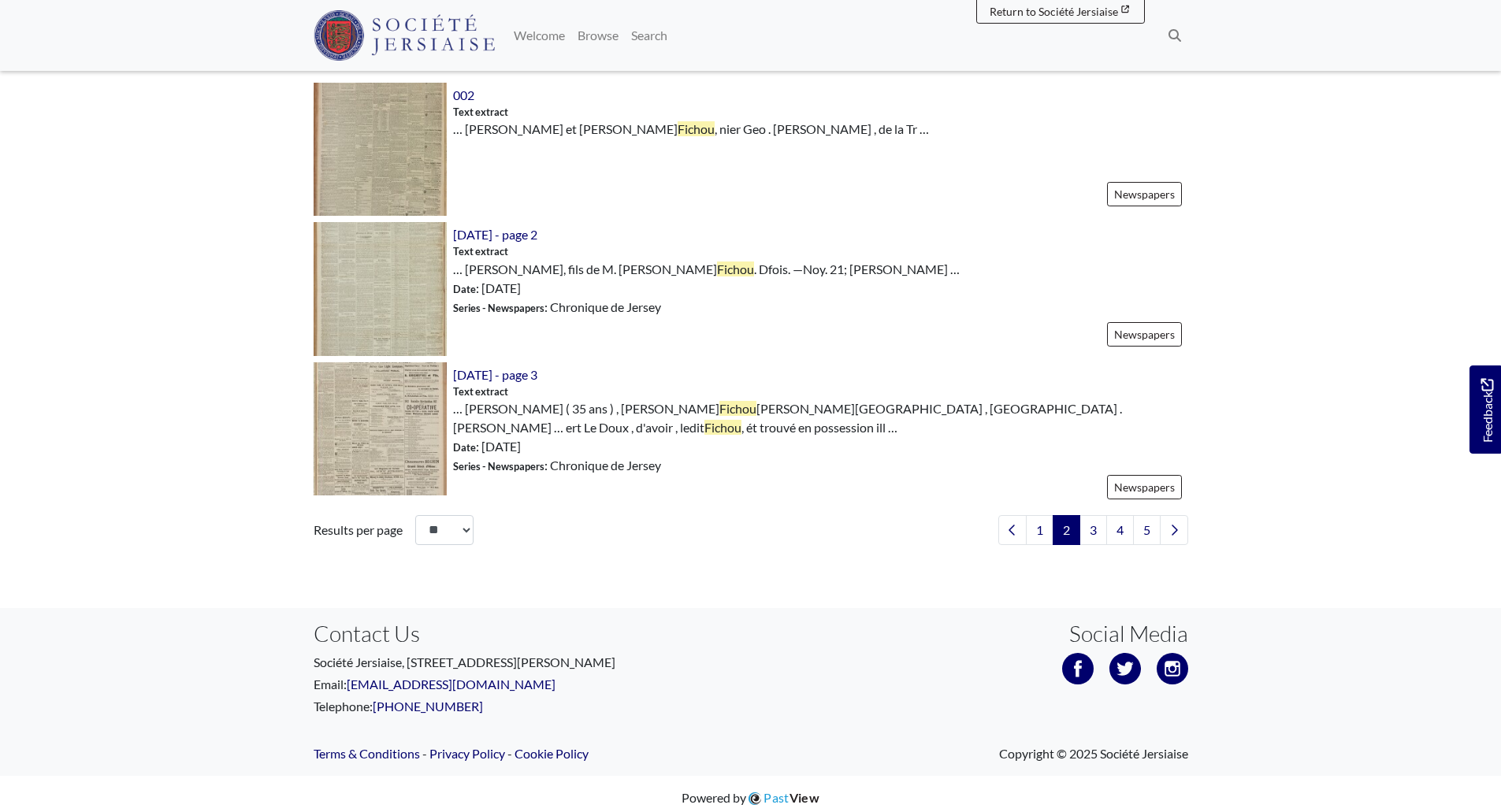
scroll to position [2256, 0]
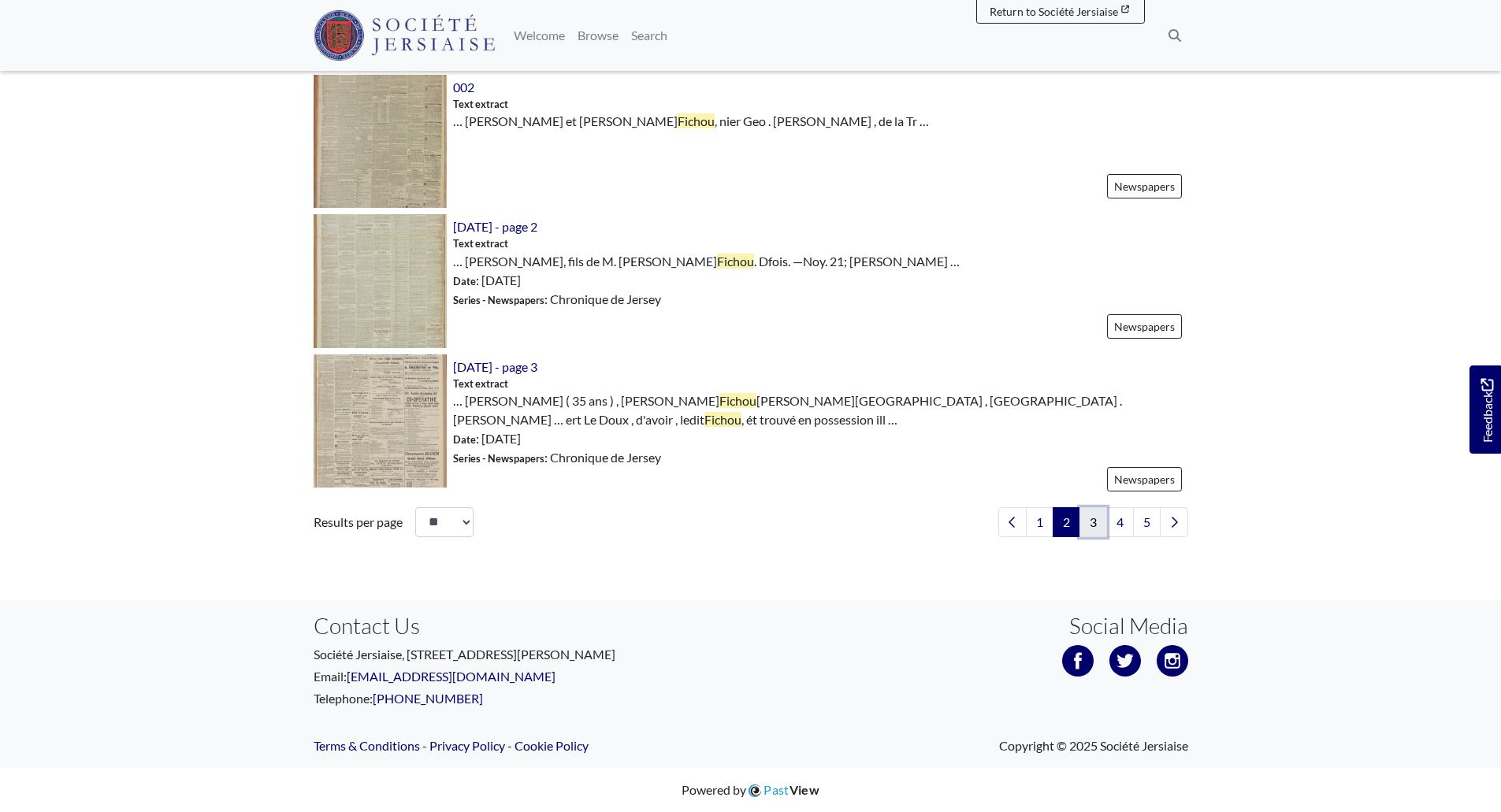
click at [1094, 526] on link "3" at bounding box center [1094, 522] width 27 height 30
click at [1094, 525] on link "3" at bounding box center [1094, 522] width 27 height 30
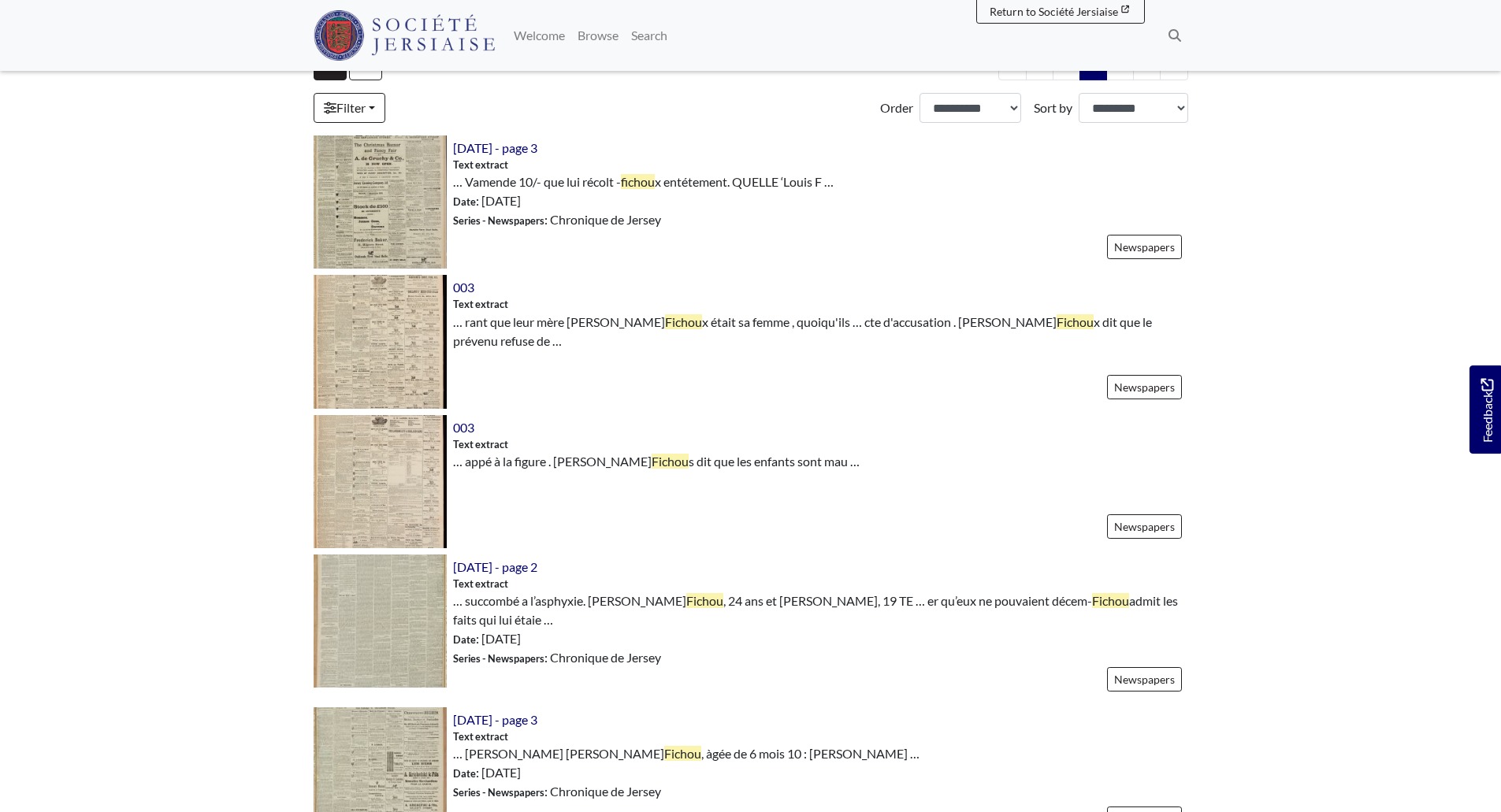
scroll to position [472, 0]
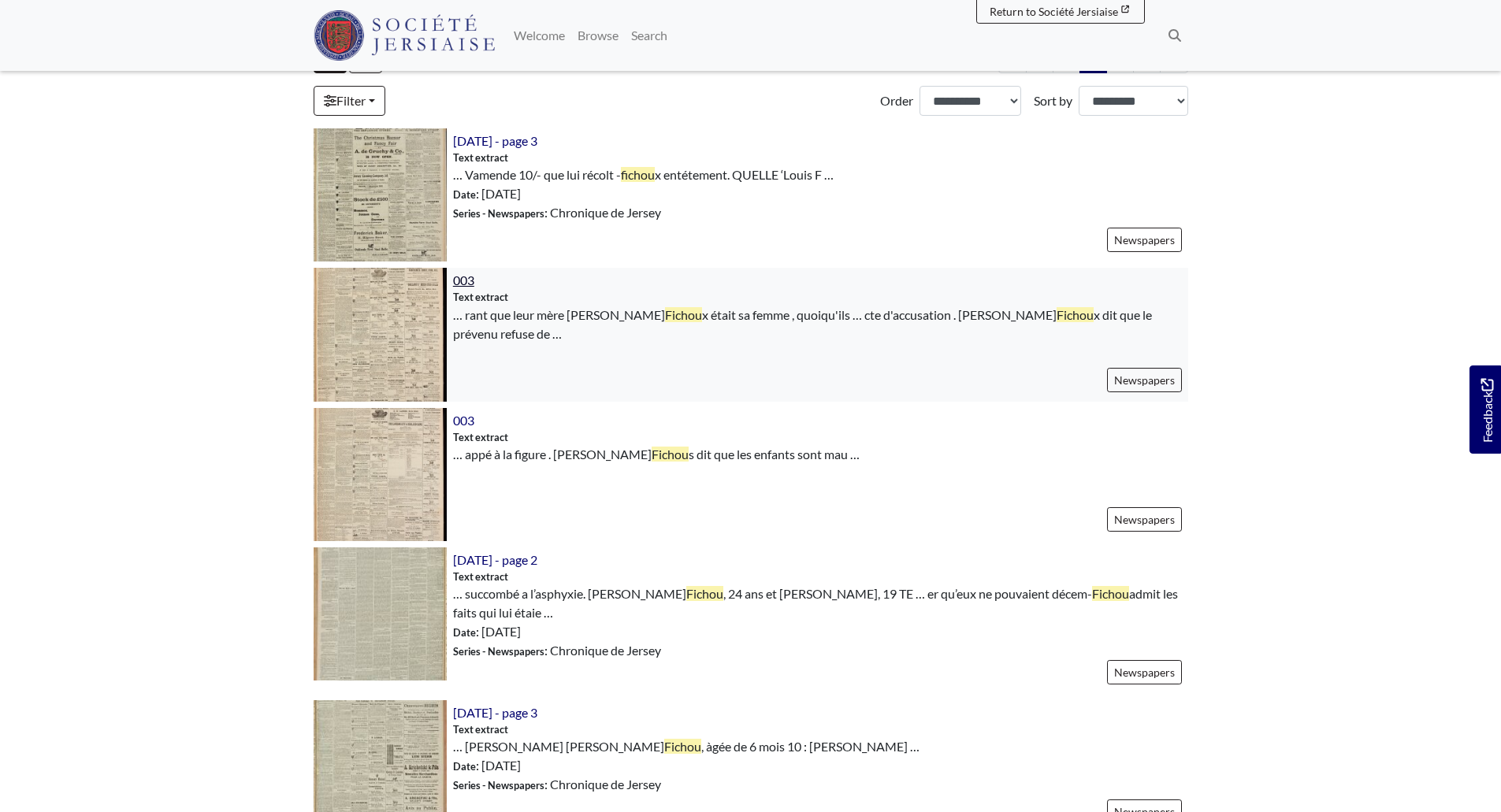
click at [455, 279] on span "003" at bounding box center [463, 280] width 21 height 15
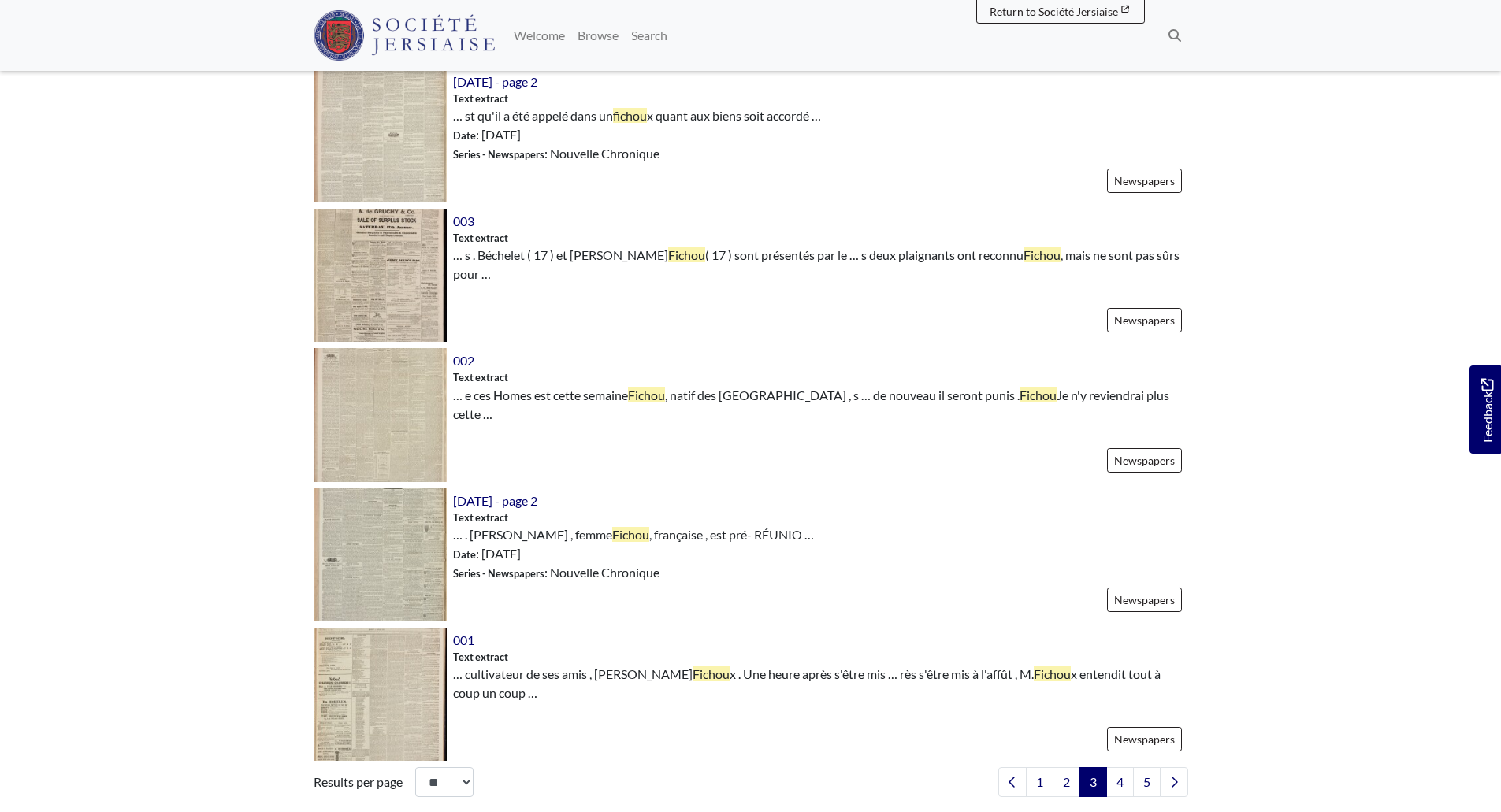
scroll to position [2127, 0]
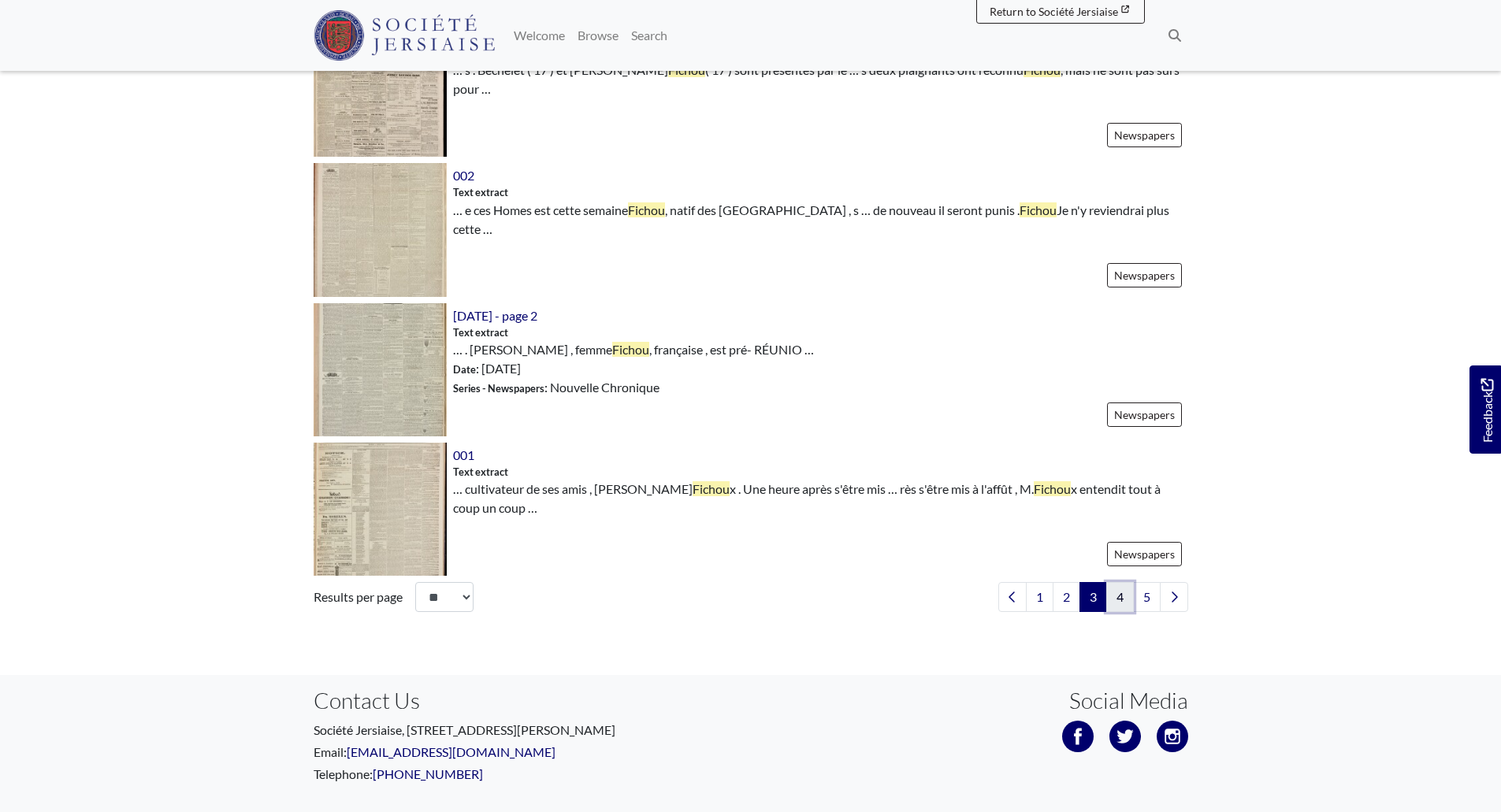
click at [1110, 598] on link "4" at bounding box center [1120, 597] width 27 height 30
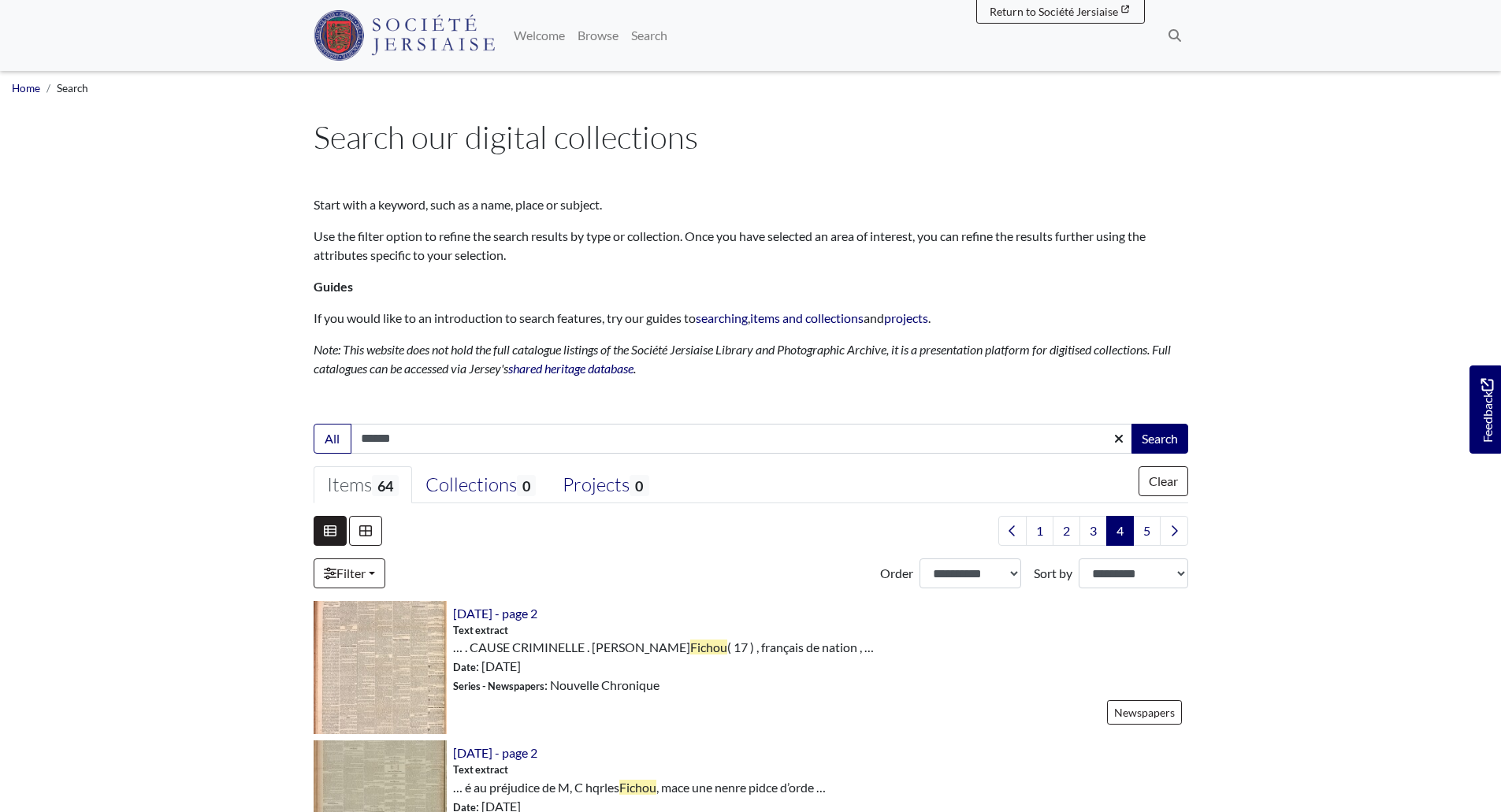
drag, startPoint x: 403, startPoint y: 430, endPoint x: 262, endPoint y: 431, distance: 141.0
type input "********"
click at [1132, 424] on button "Search" at bounding box center [1160, 438] width 57 height 30
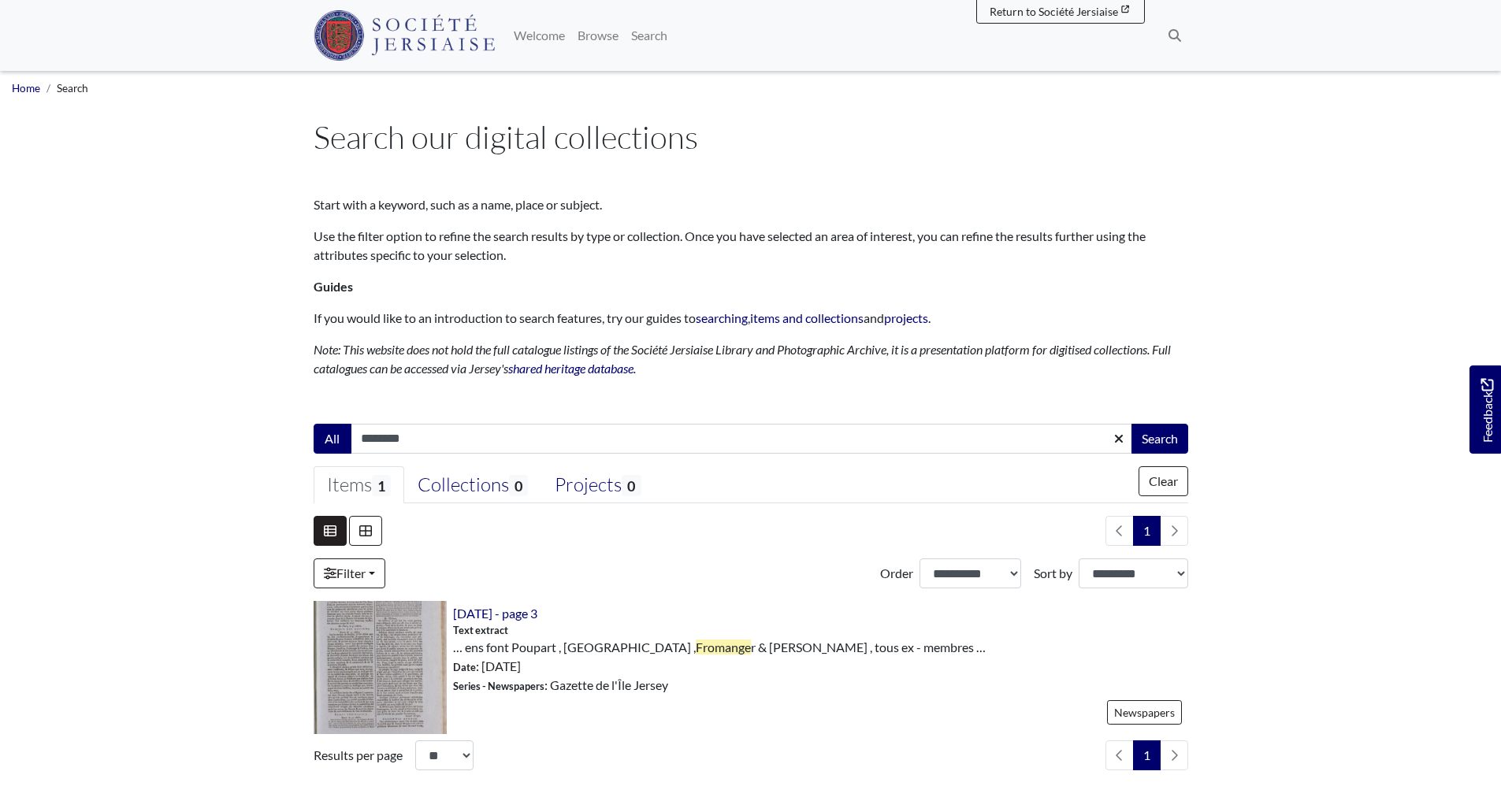
drag, startPoint x: 353, startPoint y: 442, endPoint x: 314, endPoint y: 448, distance: 39.5
click at [314, 448] on div "All ******** Search" at bounding box center [751, 438] width 875 height 30
type input "**********"
click at [1132, 424] on button "Search" at bounding box center [1160, 438] width 57 height 30
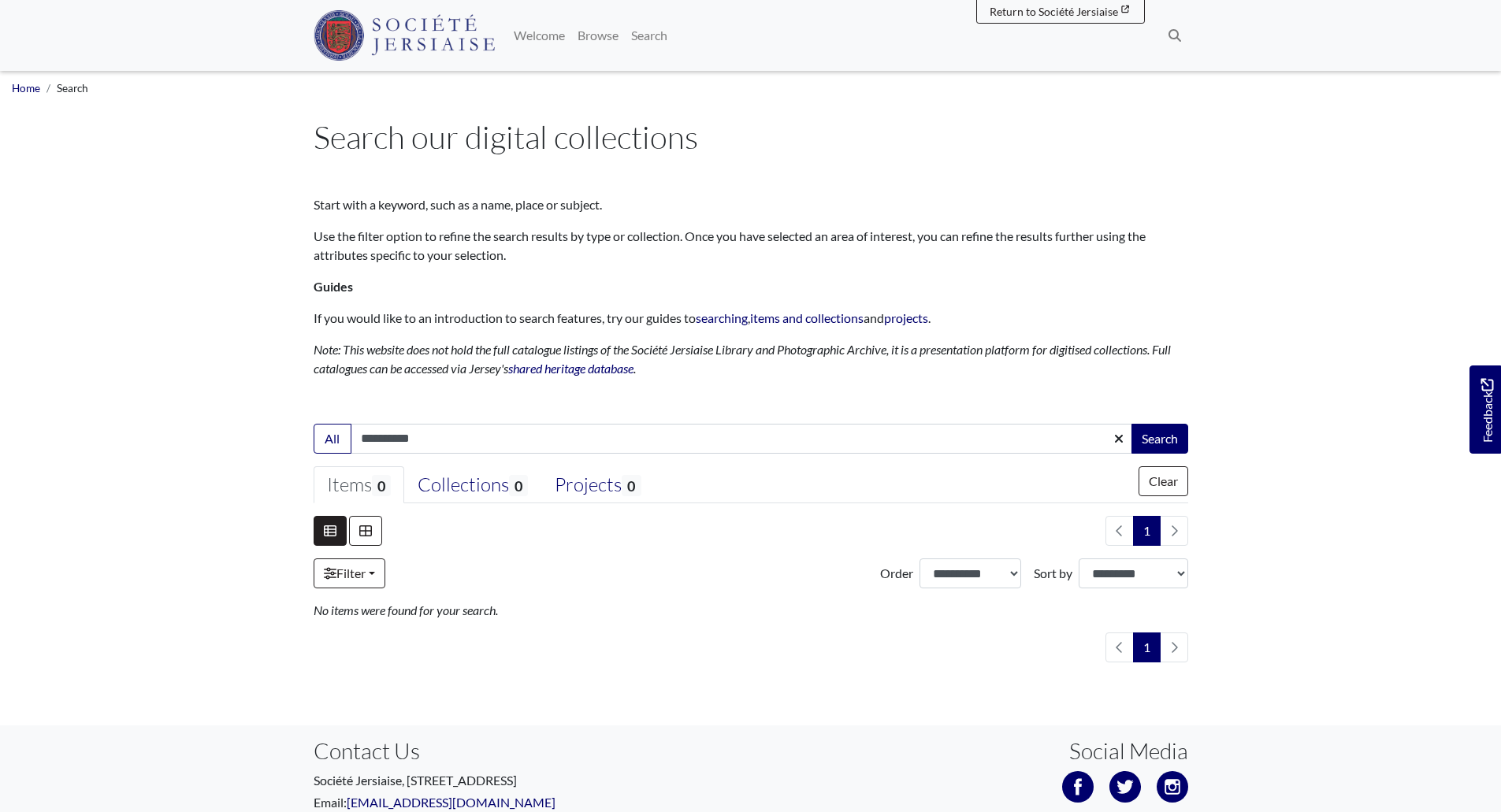
click at [456, 444] on input "**********" at bounding box center [742, 438] width 782 height 30
type input "*********"
click at [1132, 424] on button "Search" at bounding box center [1160, 438] width 57 height 30
drag, startPoint x: 451, startPoint y: 436, endPoint x: 7, endPoint y: 449, distance: 444.2
click at [7, 448] on body "Menu" at bounding box center [750, 469] width 1501 height 938
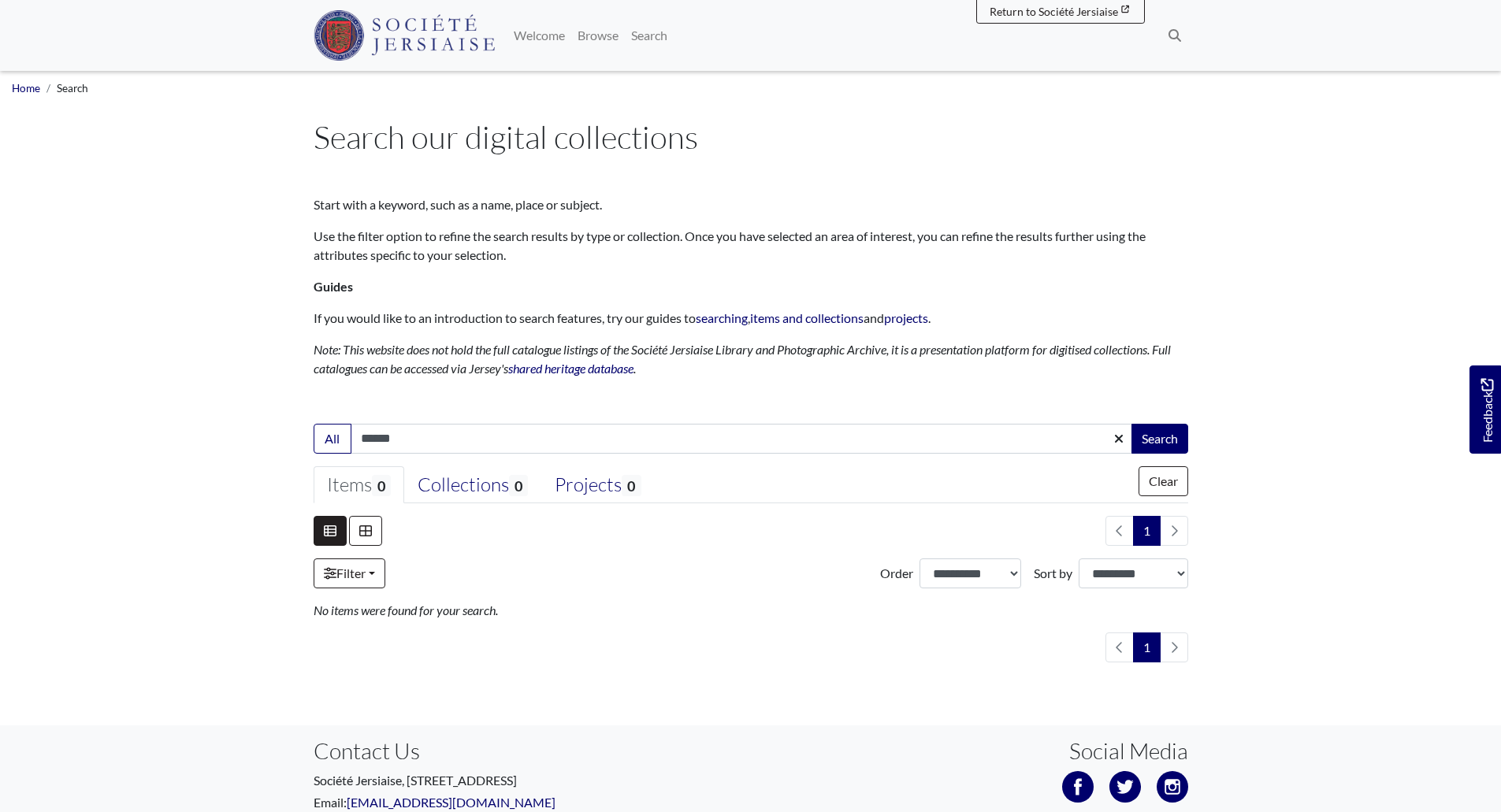
type input "******"
click at [1132, 424] on button "Search" at bounding box center [1160, 438] width 57 height 30
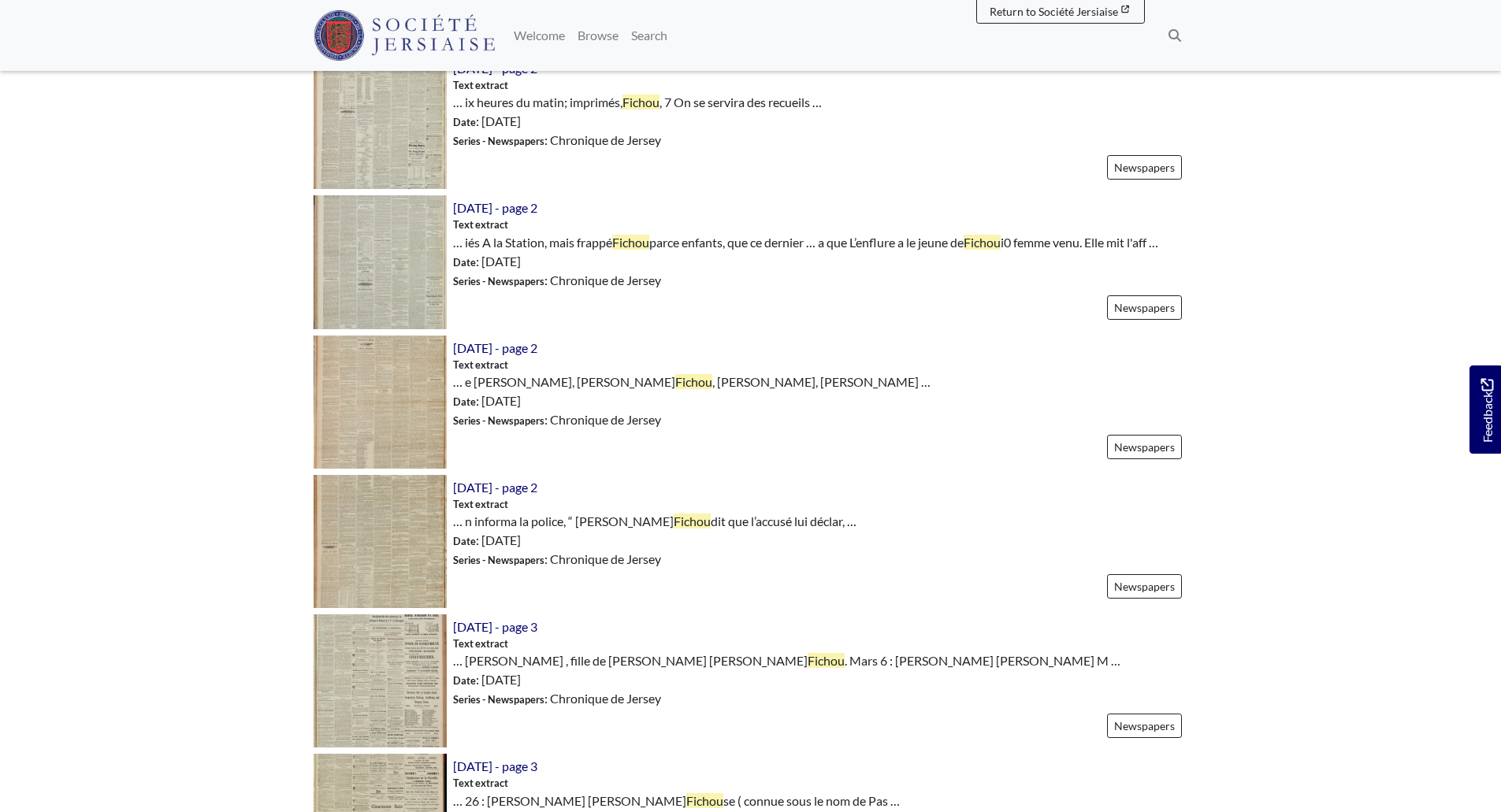
scroll to position [551, 0]
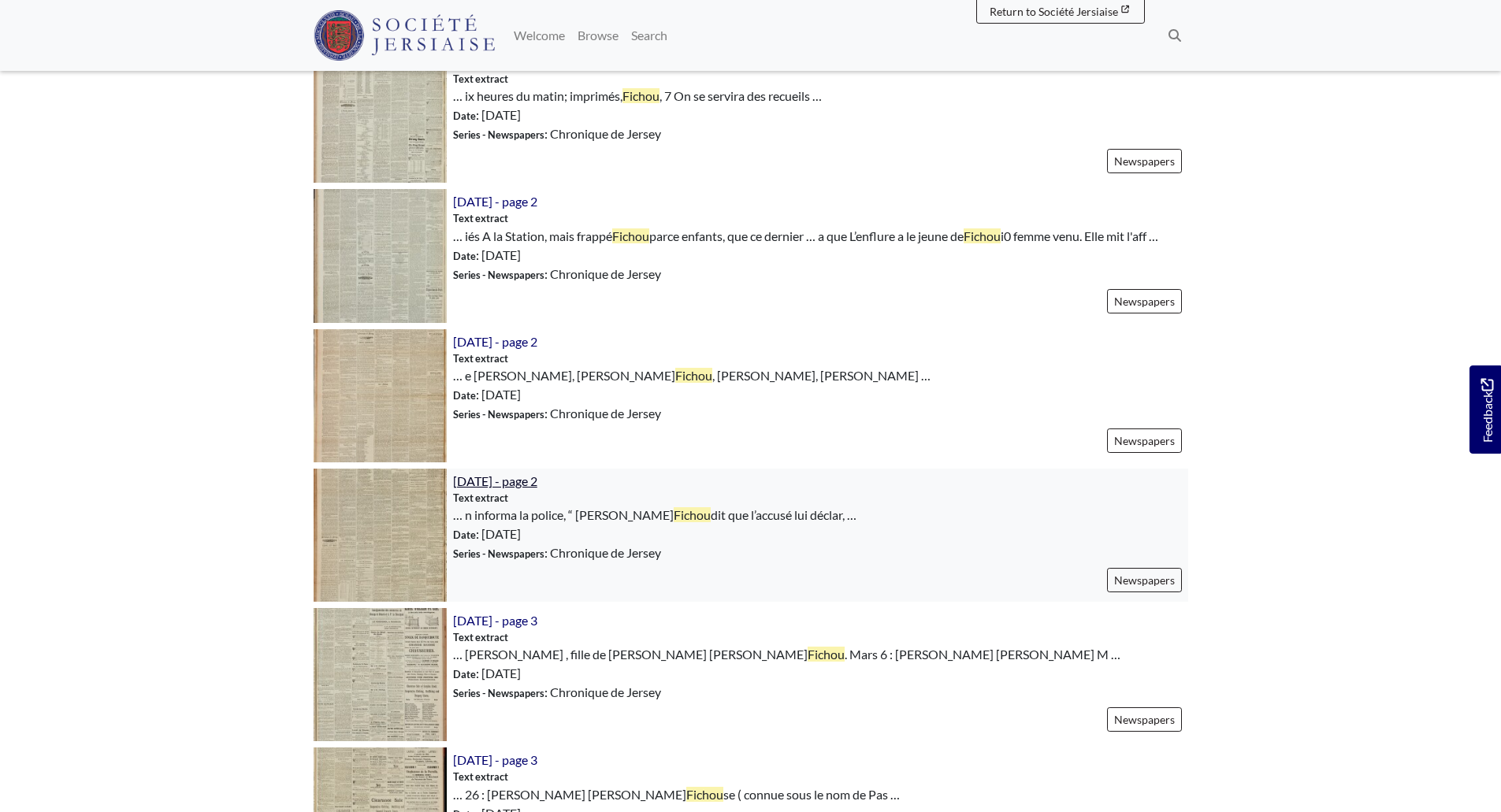
click at [472, 482] on span "[DATE] - page 2" at bounding box center [495, 480] width 84 height 15
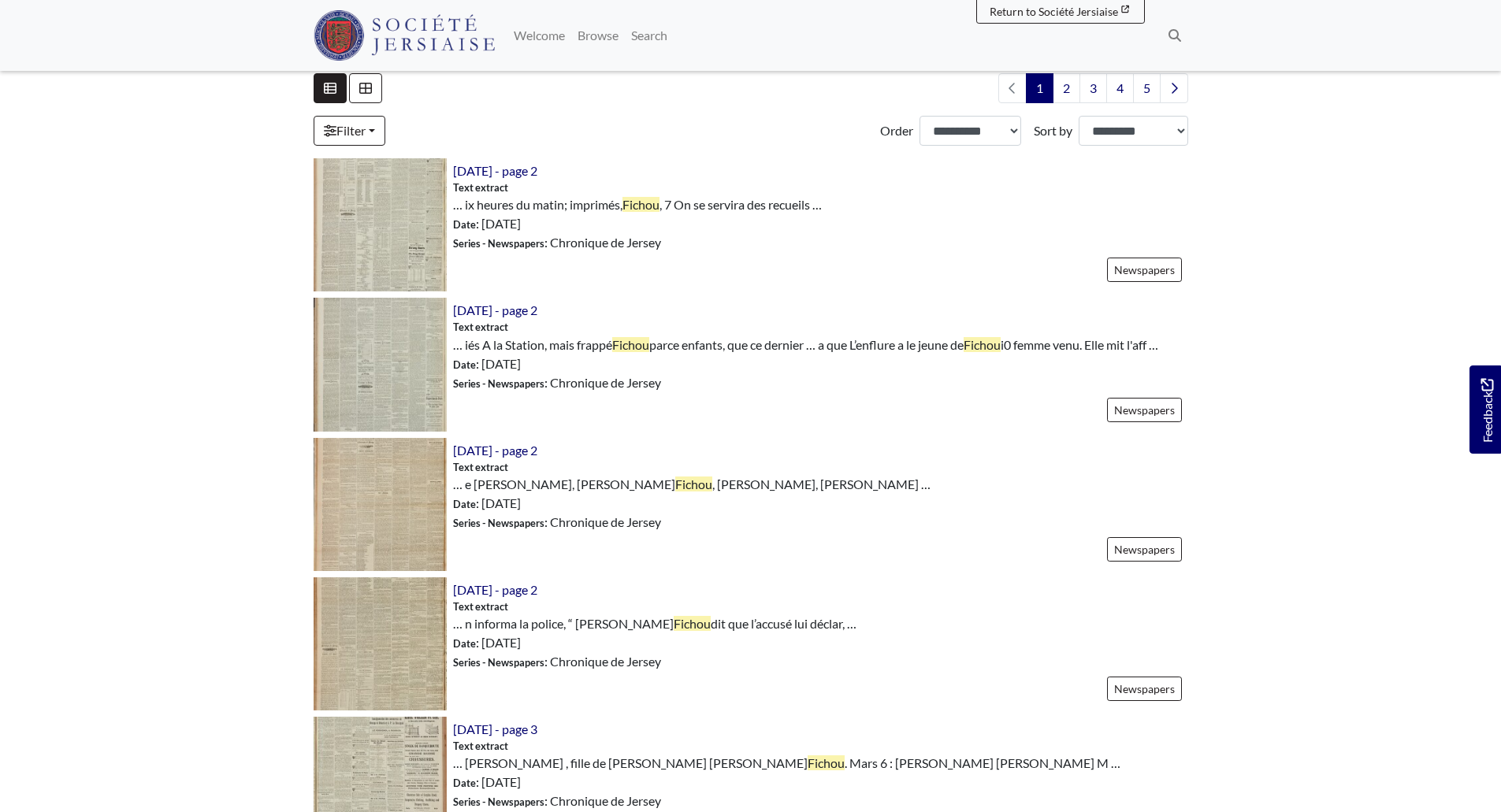
scroll to position [418, 0]
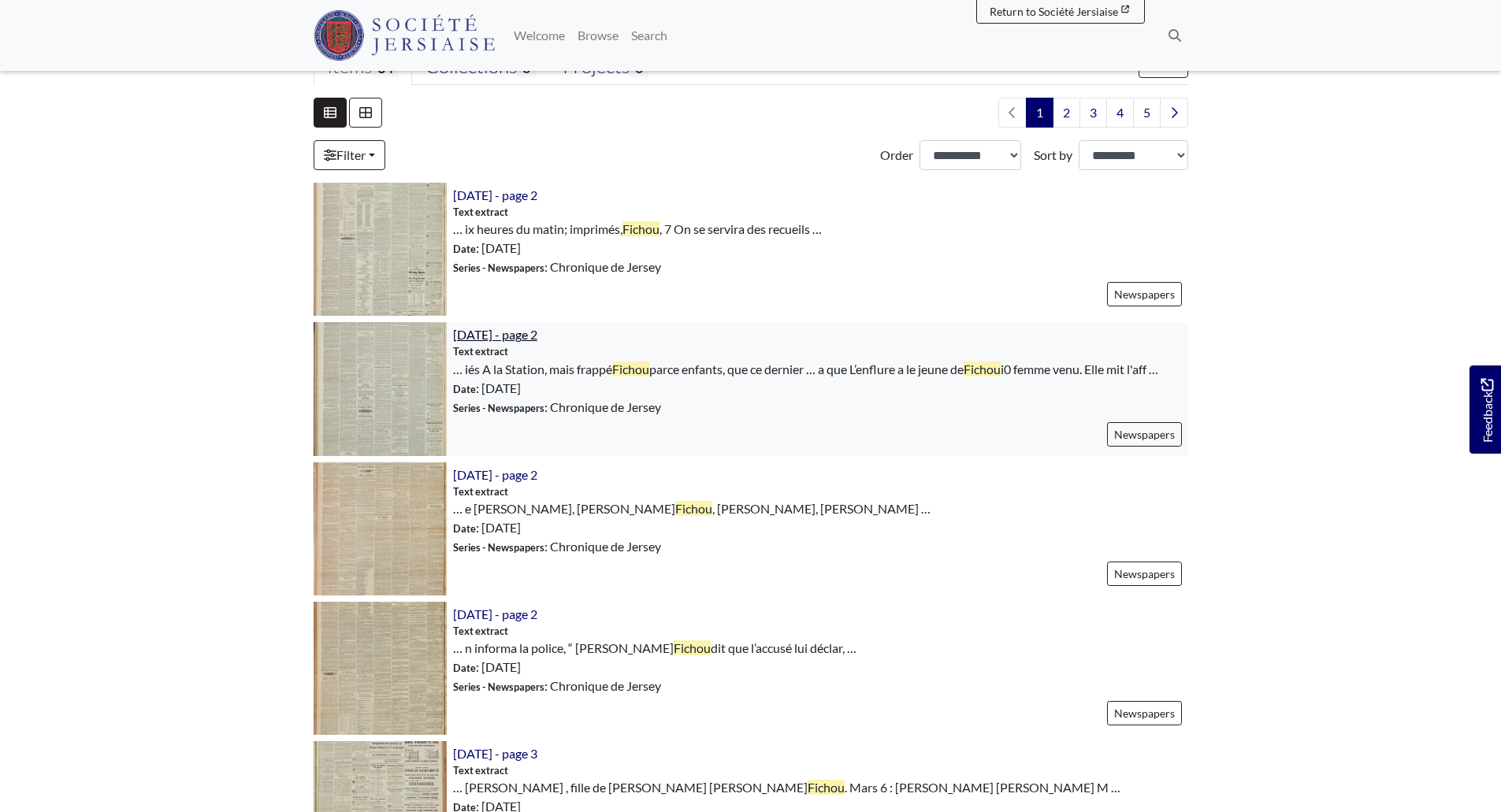
click at [484, 336] on span "[DATE] - page 2" at bounding box center [495, 334] width 84 height 15
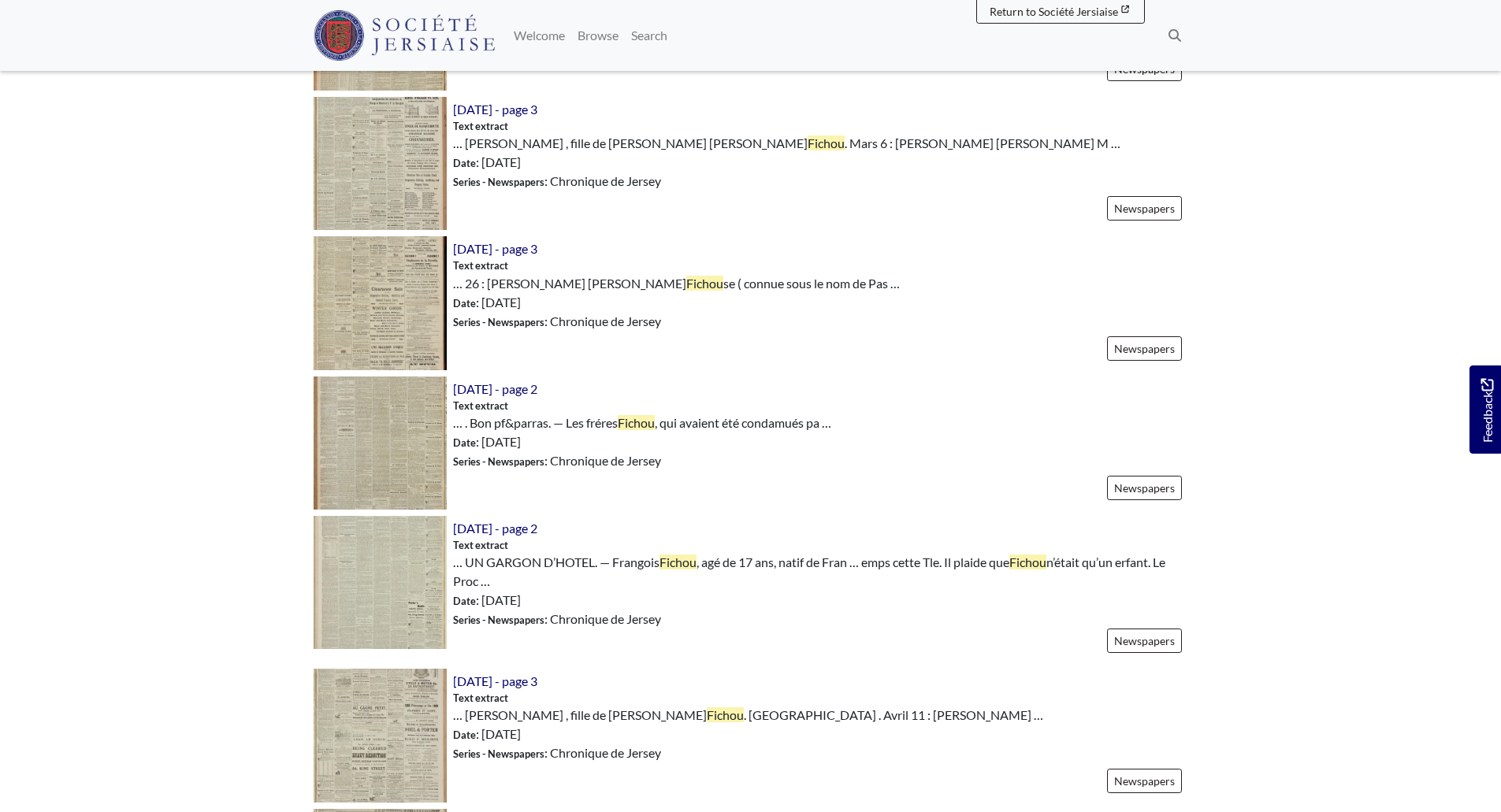
scroll to position [1103, 0]
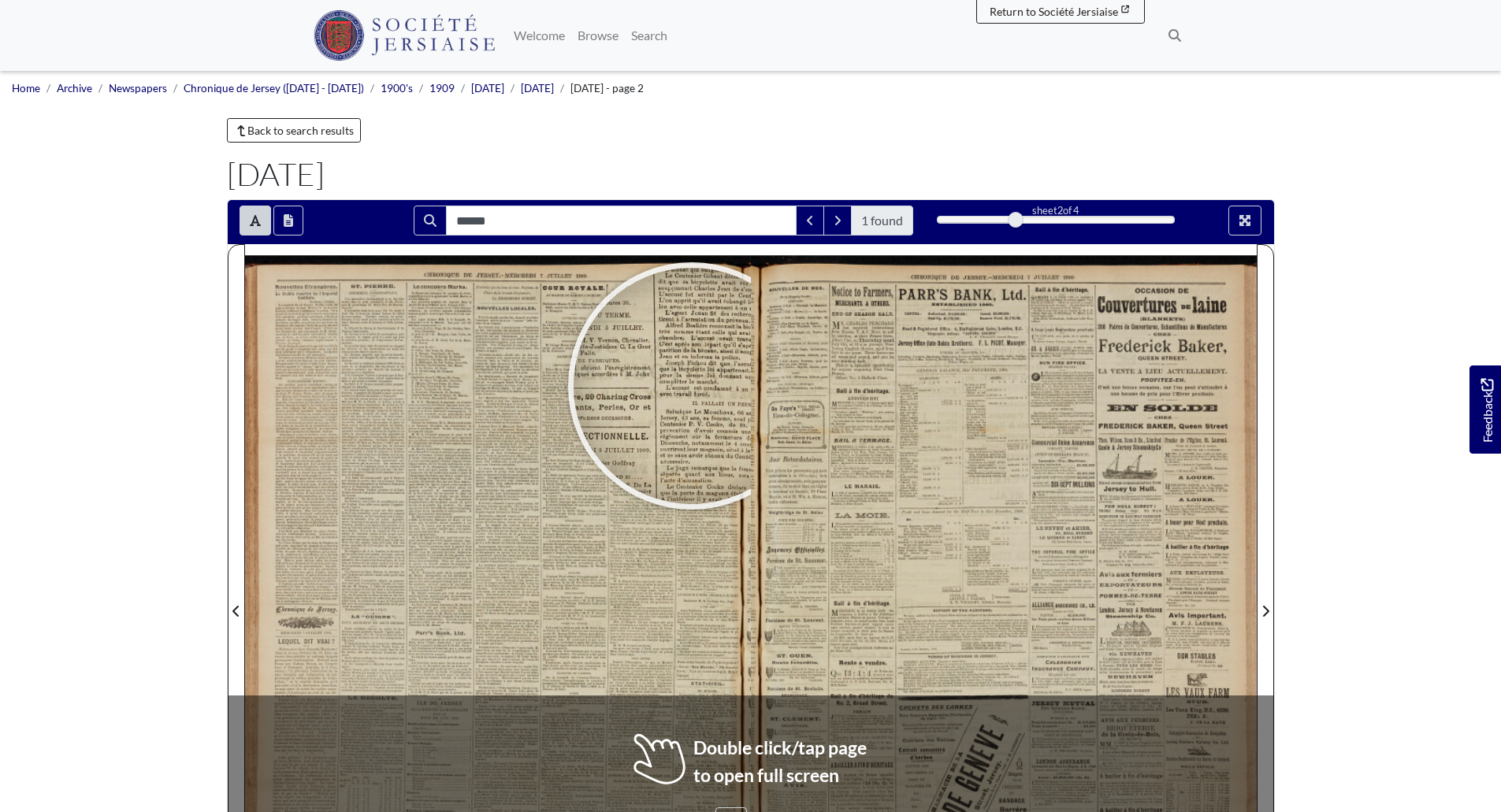
click at [692, 386] on div at bounding box center [692, 386] width 237 height 237
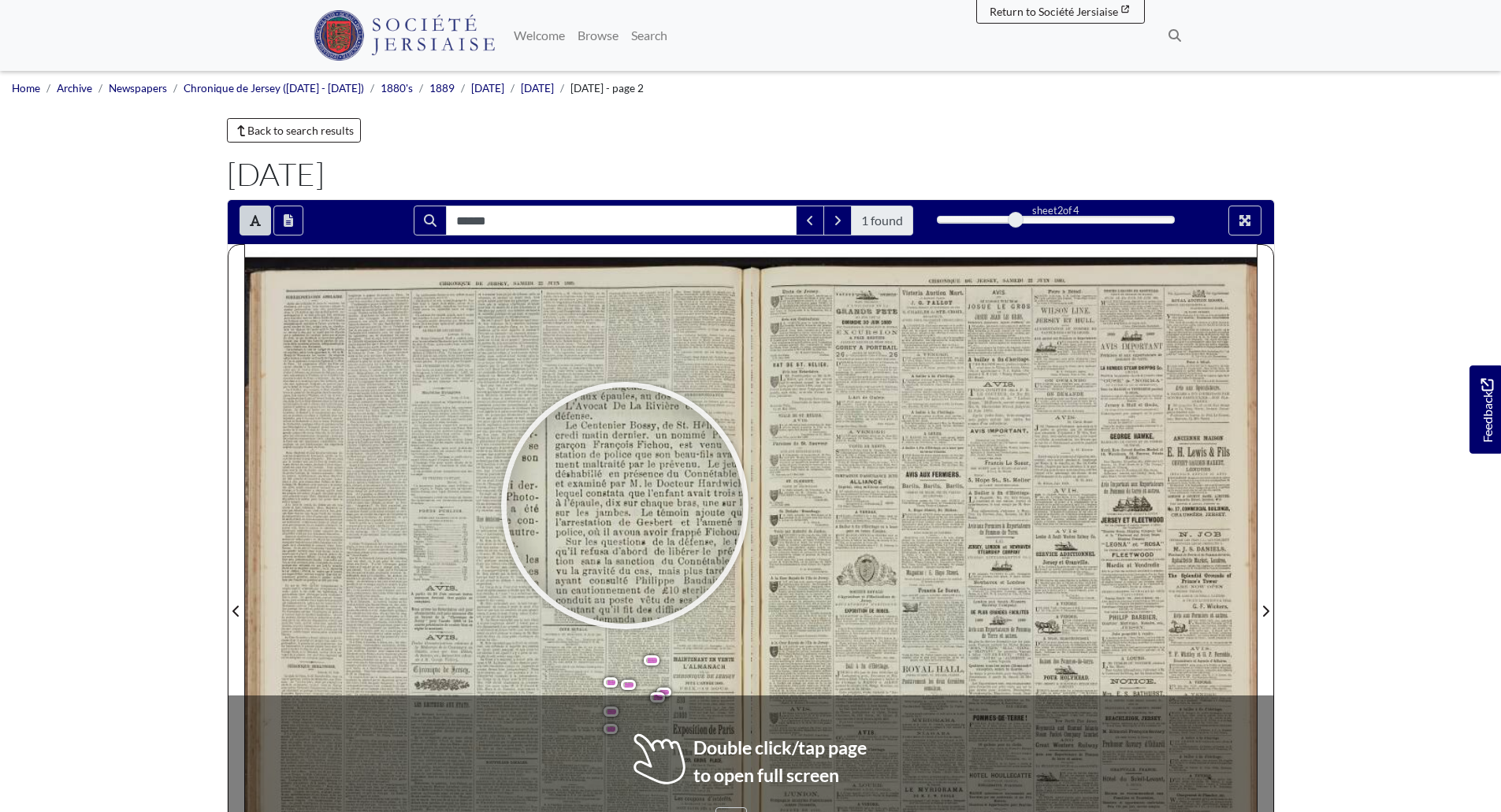
drag, startPoint x: 658, startPoint y: 540, endPoint x: 625, endPoint y: 506, distance: 47.4
click at [625, 506] on div at bounding box center [625, 506] width 237 height 237
